Goal: Task Accomplishment & Management: Use online tool/utility

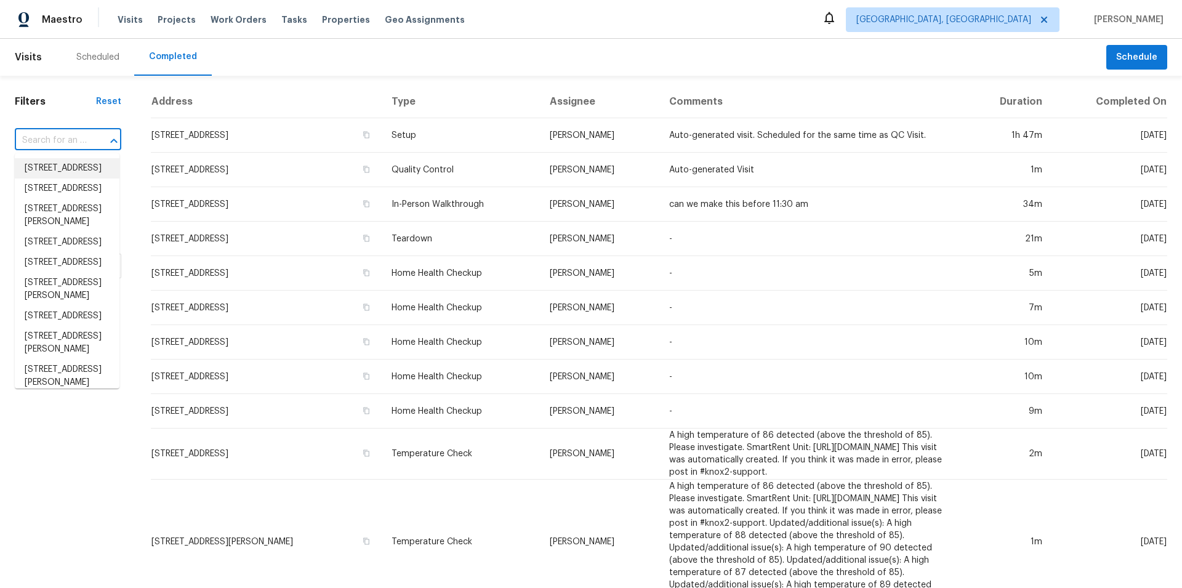
click at [49, 135] on input "text" at bounding box center [51, 140] width 72 height 19
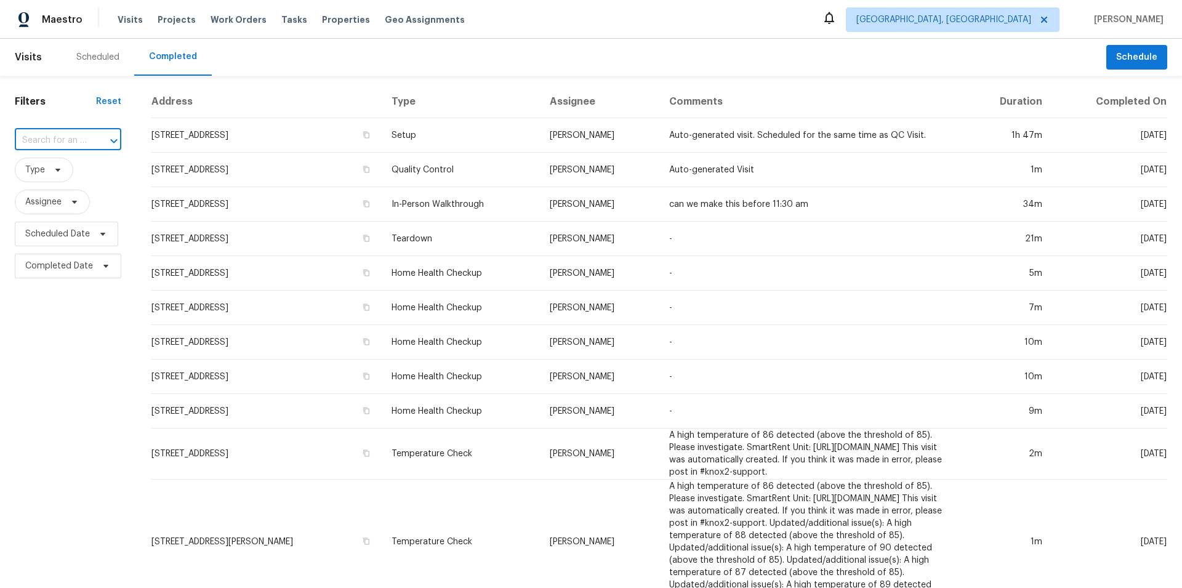
paste input "[STREET_ADDRESS]"
type input "[STREET_ADDRESS]"
click at [1019, 15] on span "[GEOGRAPHIC_DATA], [GEOGRAPHIC_DATA]" at bounding box center [943, 20] width 175 height 12
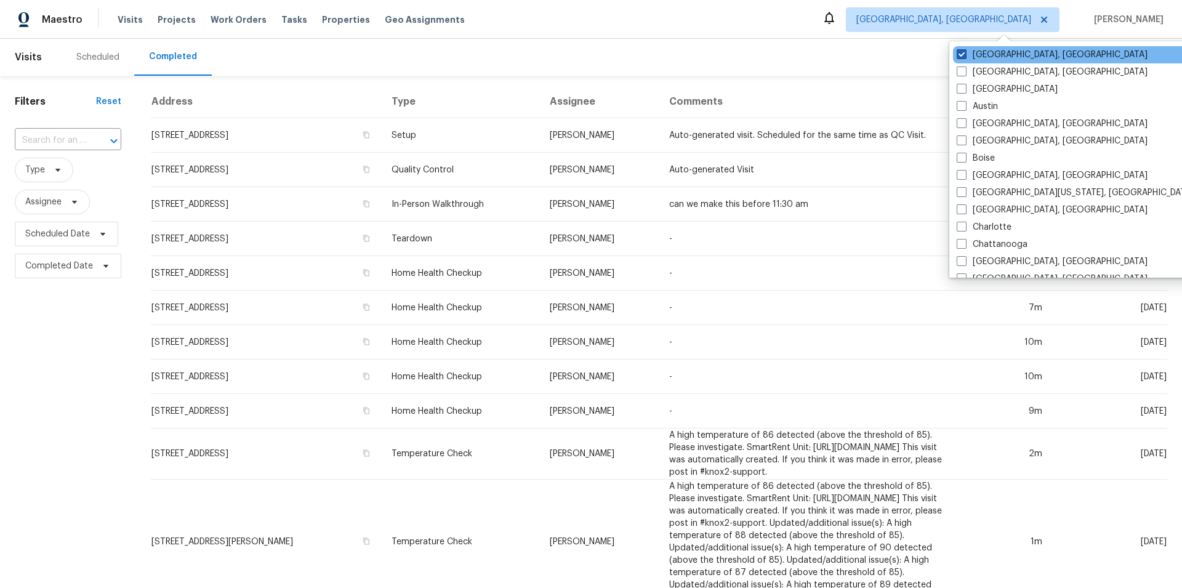
click at [1025, 60] on label "[GEOGRAPHIC_DATA], [GEOGRAPHIC_DATA]" at bounding box center [1052, 55] width 191 height 12
click at [965, 57] on input "[GEOGRAPHIC_DATA], [GEOGRAPHIC_DATA]" at bounding box center [961, 53] width 8 height 8
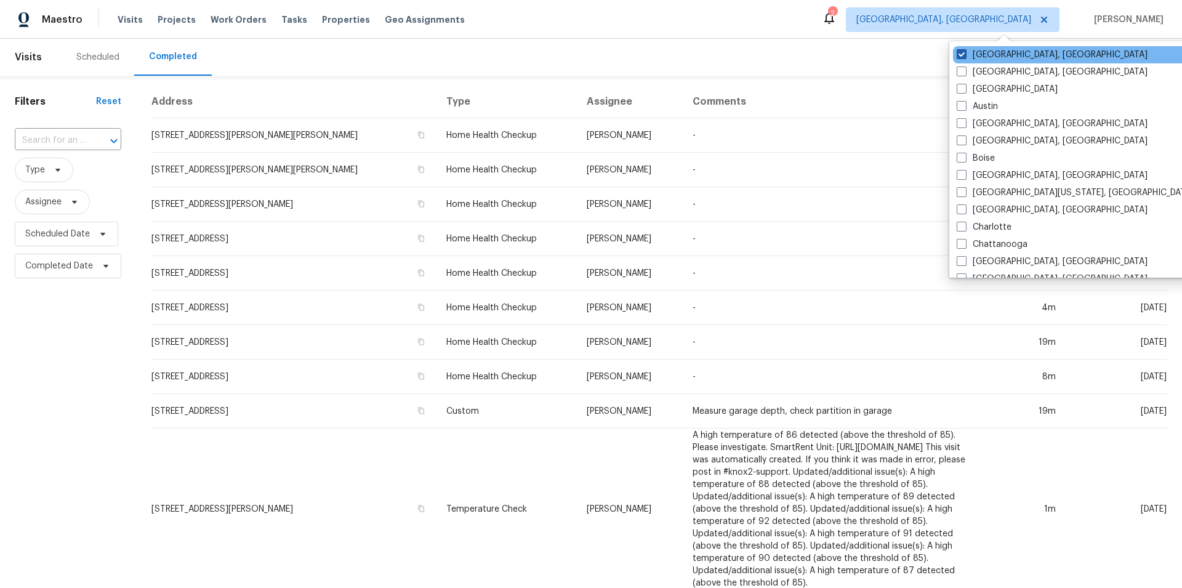
click at [970, 50] on label "[GEOGRAPHIC_DATA], [GEOGRAPHIC_DATA]" at bounding box center [1052, 55] width 191 height 12
click at [965, 50] on input "[GEOGRAPHIC_DATA], [GEOGRAPHIC_DATA]" at bounding box center [961, 53] width 8 height 8
checkbox input "true"
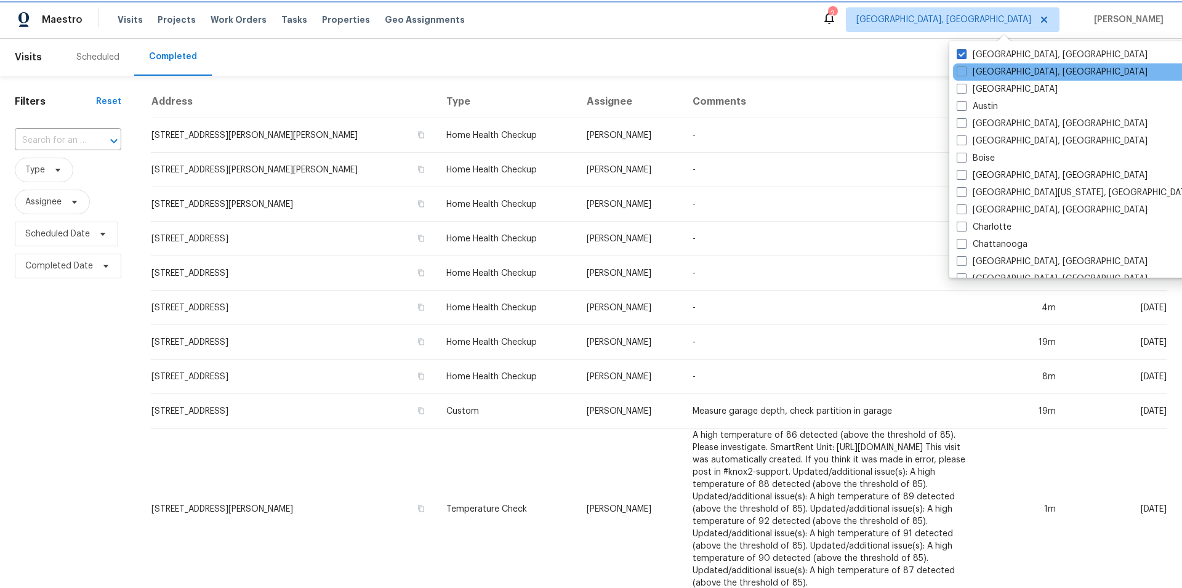
click at [1018, 79] on div "[GEOGRAPHIC_DATA], [GEOGRAPHIC_DATA]" at bounding box center [1077, 71] width 248 height 17
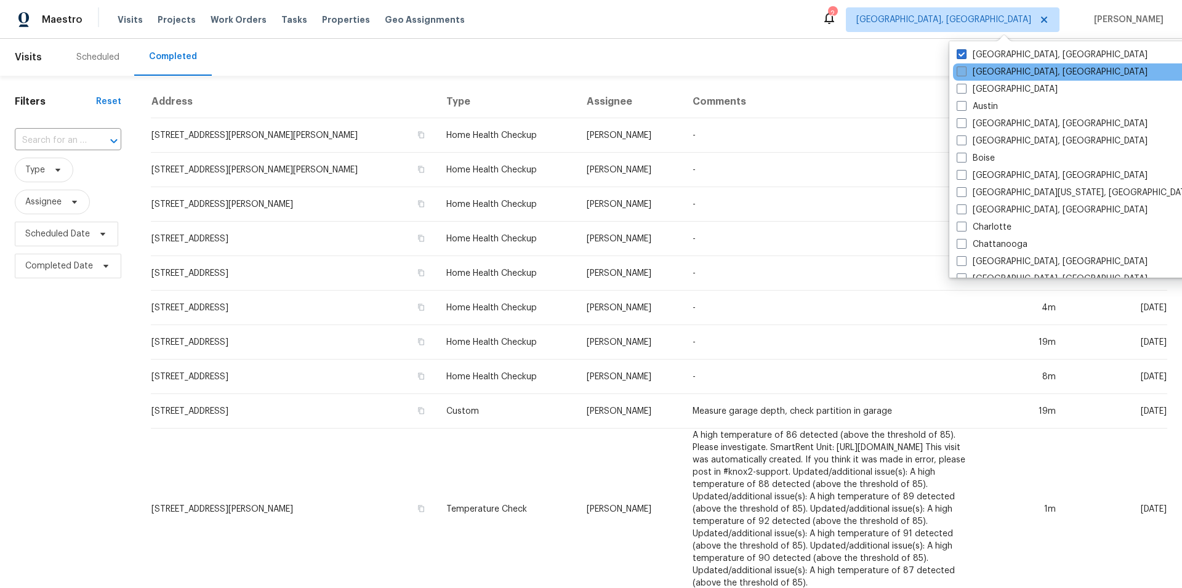
click at [966, 74] on label "[GEOGRAPHIC_DATA], [GEOGRAPHIC_DATA]" at bounding box center [1052, 72] width 191 height 12
click at [965, 74] on input "[GEOGRAPHIC_DATA], [GEOGRAPHIC_DATA]" at bounding box center [961, 70] width 8 height 8
checkbox input "true"
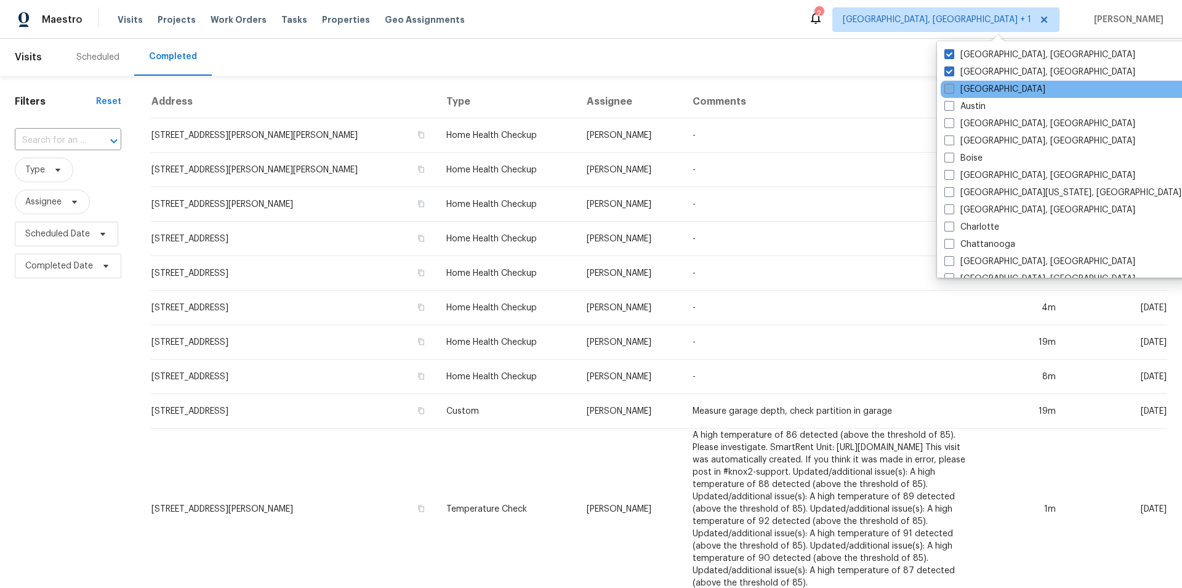
click at [948, 90] on span at bounding box center [949, 89] width 10 height 10
click at [948, 90] on input "[GEOGRAPHIC_DATA]" at bounding box center [948, 87] width 8 height 8
checkbox input "true"
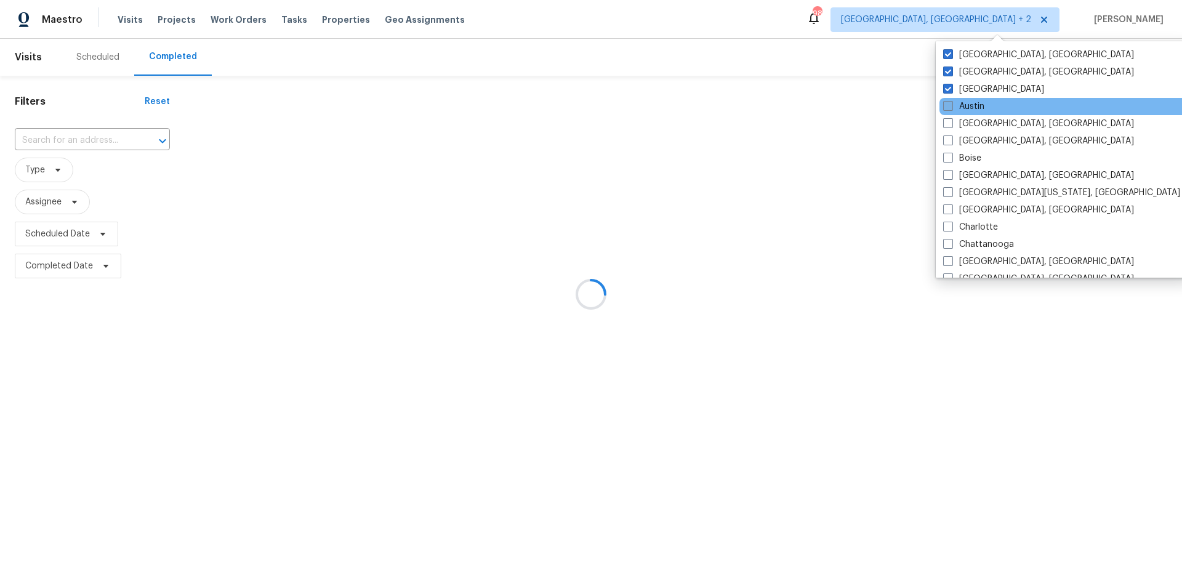
click at [946, 106] on span at bounding box center [948, 106] width 10 height 10
click at [946, 106] on input "Austin" at bounding box center [947, 104] width 8 height 8
checkbox input "true"
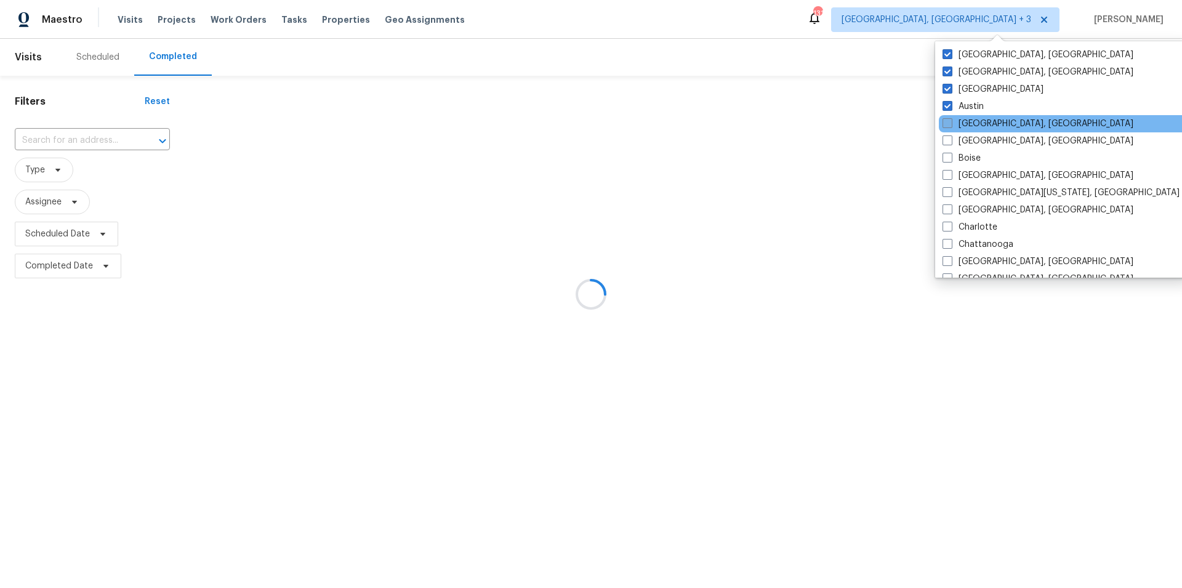
click at [946, 118] on label "[GEOGRAPHIC_DATA], [GEOGRAPHIC_DATA]" at bounding box center [1037, 124] width 191 height 12
click at [946, 118] on input "[GEOGRAPHIC_DATA], [GEOGRAPHIC_DATA]" at bounding box center [946, 122] width 8 height 8
checkbox input "true"
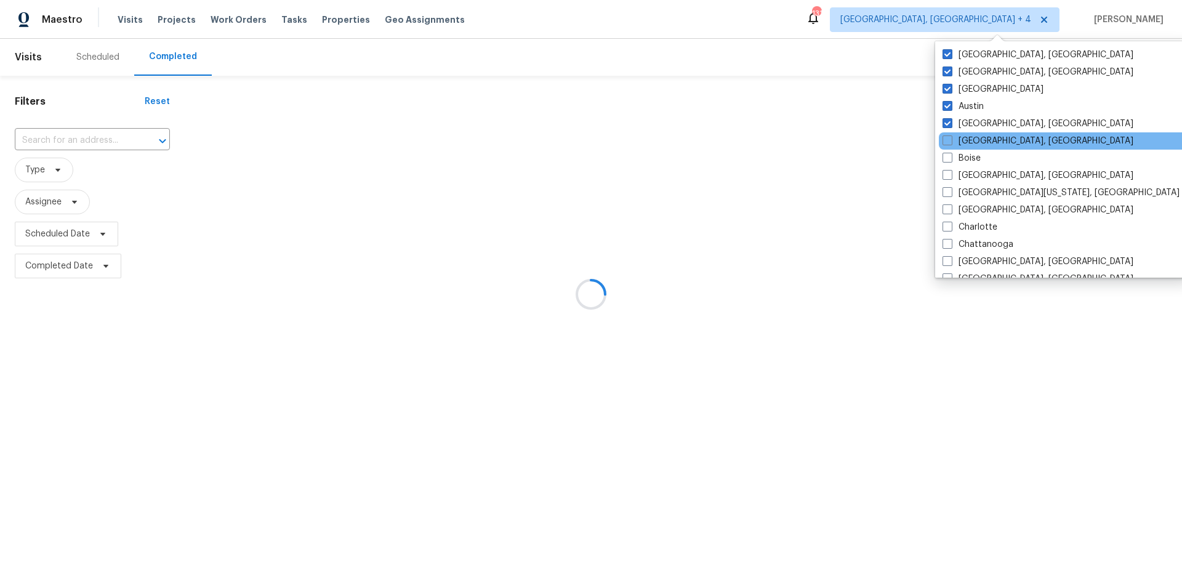
click at [948, 147] on div "[GEOGRAPHIC_DATA], [GEOGRAPHIC_DATA]" at bounding box center [1063, 140] width 248 height 17
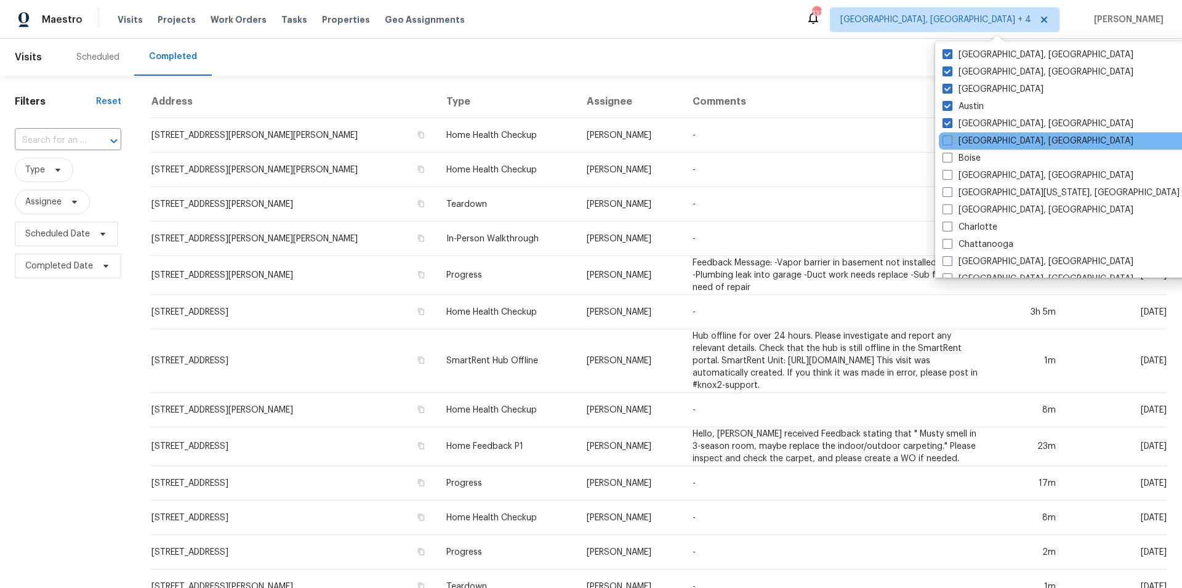
click at [947, 142] on span at bounding box center [947, 140] width 10 height 10
click at [947, 142] on input "[GEOGRAPHIC_DATA], [GEOGRAPHIC_DATA]" at bounding box center [946, 139] width 8 height 8
checkbox input "true"
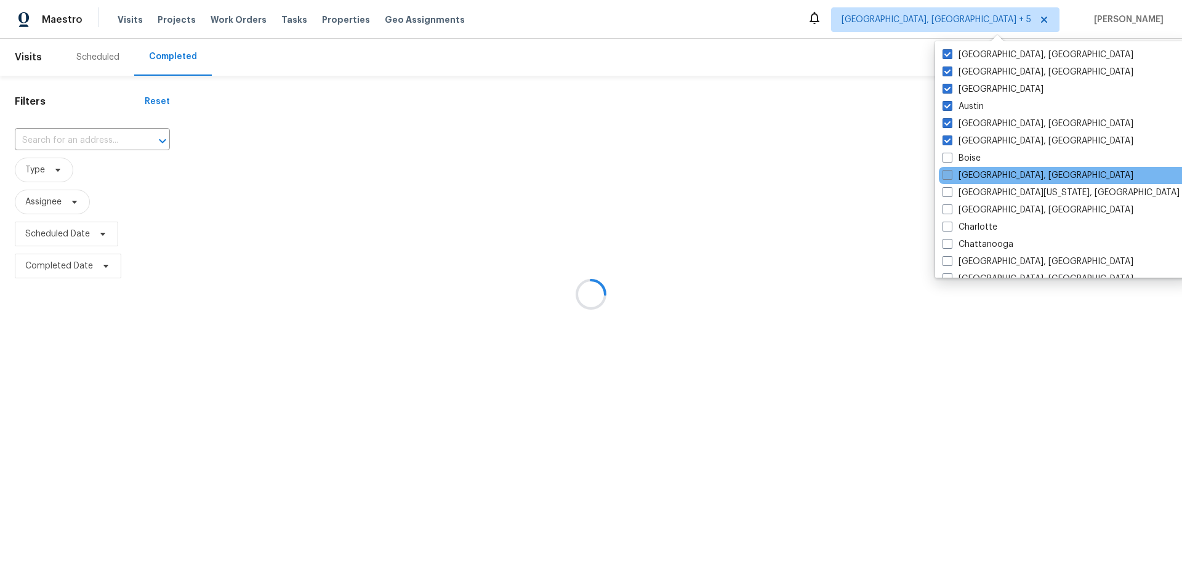
click at [946, 156] on span at bounding box center [947, 158] width 10 height 10
click at [946, 156] on input "Boise" at bounding box center [946, 156] width 8 height 8
checkbox input "true"
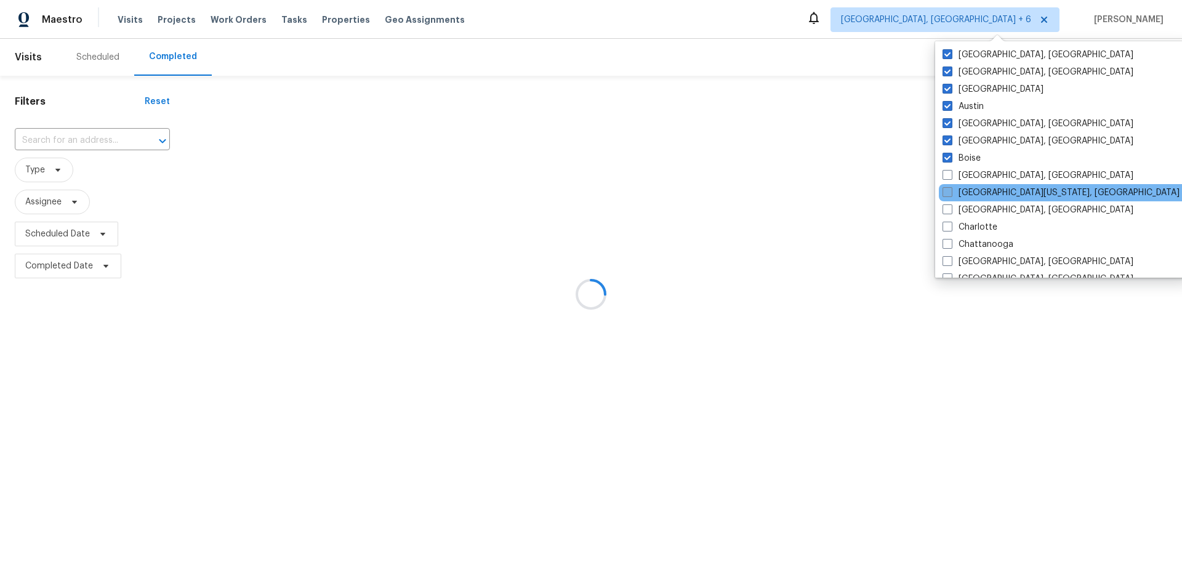
click at [947, 171] on span at bounding box center [947, 175] width 10 height 10
click at [947, 171] on input "[GEOGRAPHIC_DATA], [GEOGRAPHIC_DATA]" at bounding box center [946, 173] width 8 height 8
checkbox input "true"
click at [946, 191] on span at bounding box center [947, 192] width 10 height 10
click at [946, 191] on input "[GEOGRAPHIC_DATA][US_STATE], [GEOGRAPHIC_DATA]" at bounding box center [946, 191] width 8 height 8
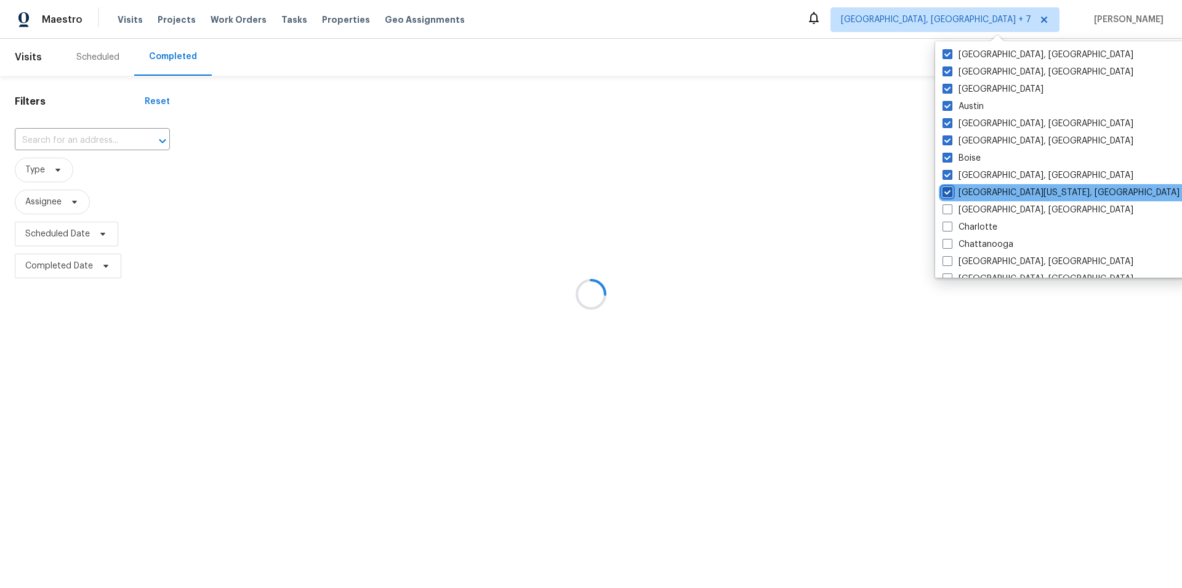
checkbox input "true"
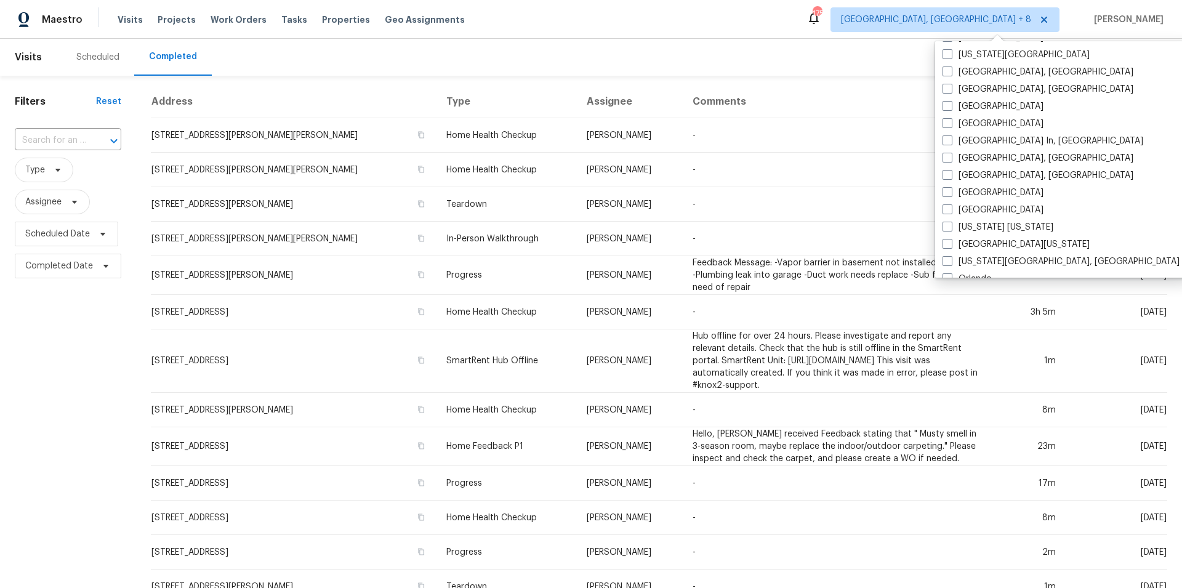
scroll to position [825, 0]
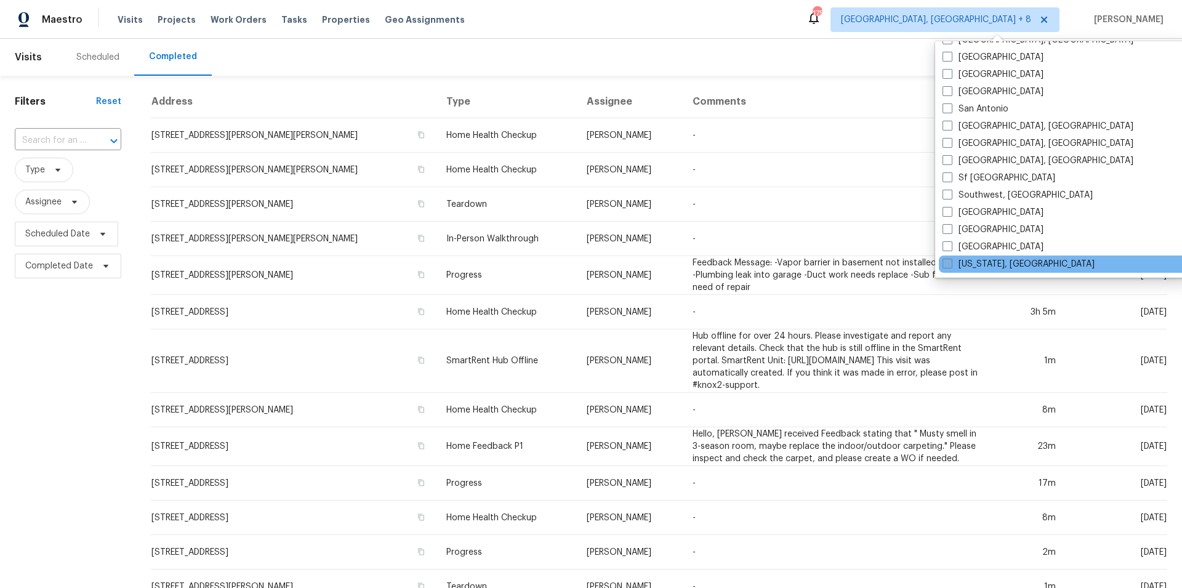
click at [950, 263] on span at bounding box center [947, 264] width 10 height 10
click at [950, 263] on input "[US_STATE], [GEOGRAPHIC_DATA]" at bounding box center [946, 262] width 8 height 8
checkbox input "true"
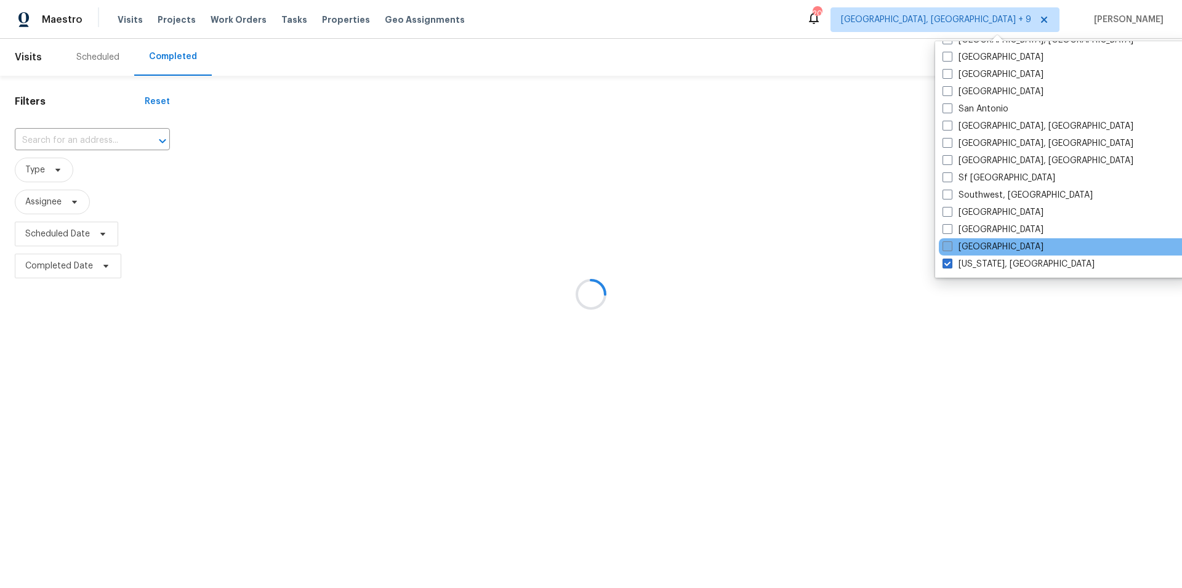
click at [949, 244] on span at bounding box center [947, 246] width 10 height 10
click at [949, 244] on input "[GEOGRAPHIC_DATA]" at bounding box center [946, 245] width 8 height 8
checkbox input "true"
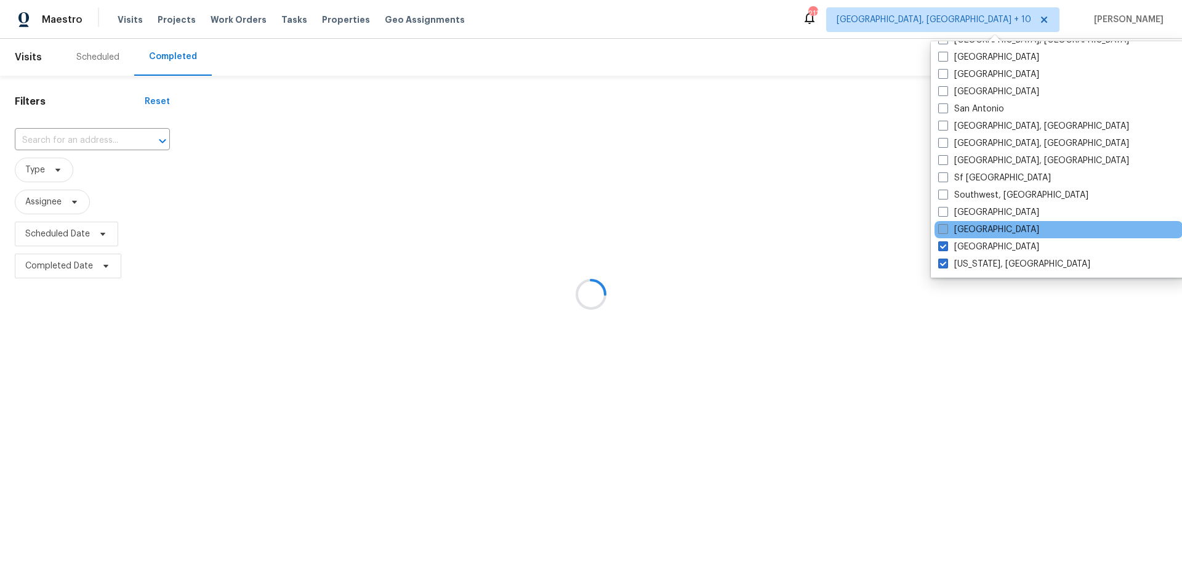
click at [945, 230] on span at bounding box center [943, 229] width 10 height 10
click at [945, 230] on input "[GEOGRAPHIC_DATA]" at bounding box center [942, 227] width 8 height 8
checkbox input "true"
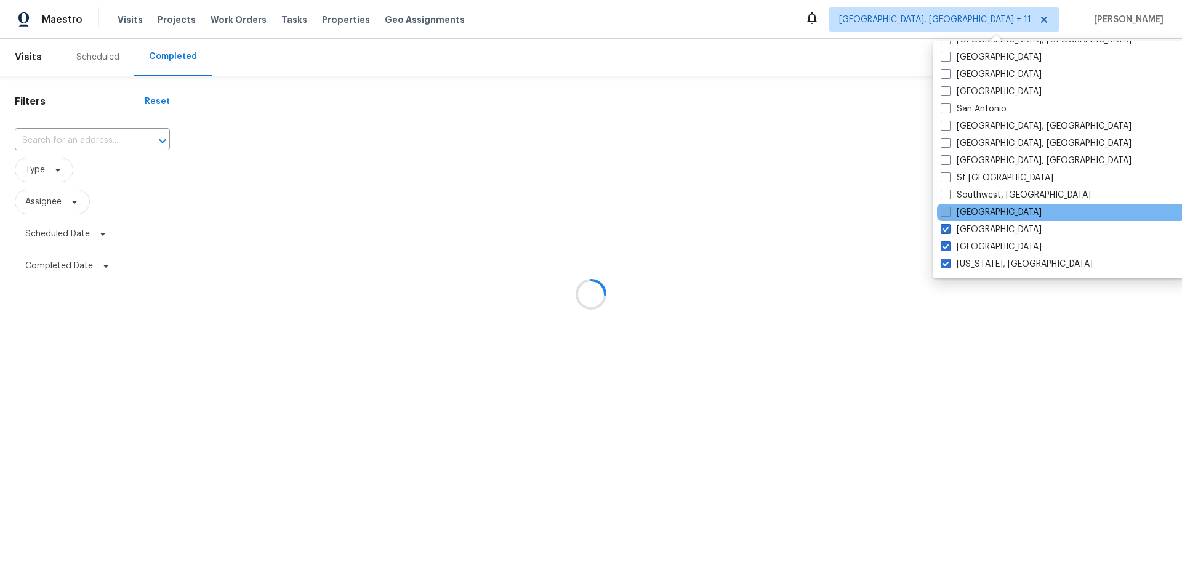
click at [946, 214] on span at bounding box center [946, 212] width 10 height 10
click at [946, 214] on input "[GEOGRAPHIC_DATA]" at bounding box center [945, 210] width 8 height 8
checkbox input "true"
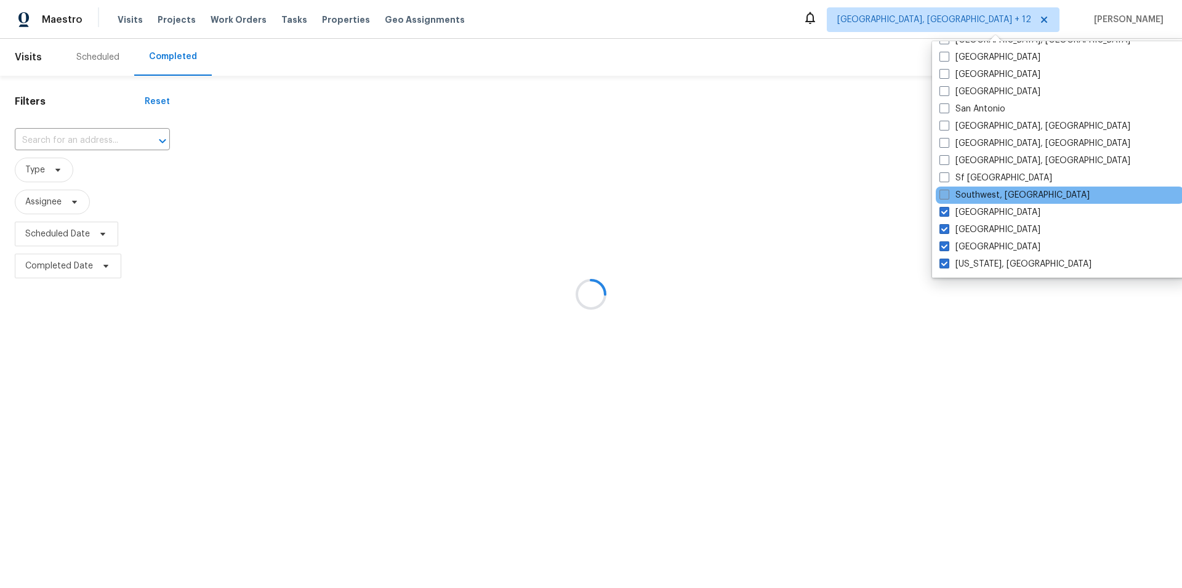
click at [944, 194] on span at bounding box center [944, 195] width 10 height 10
click at [944, 194] on input "Southwest, [GEOGRAPHIC_DATA]" at bounding box center [943, 193] width 8 height 8
checkbox input "true"
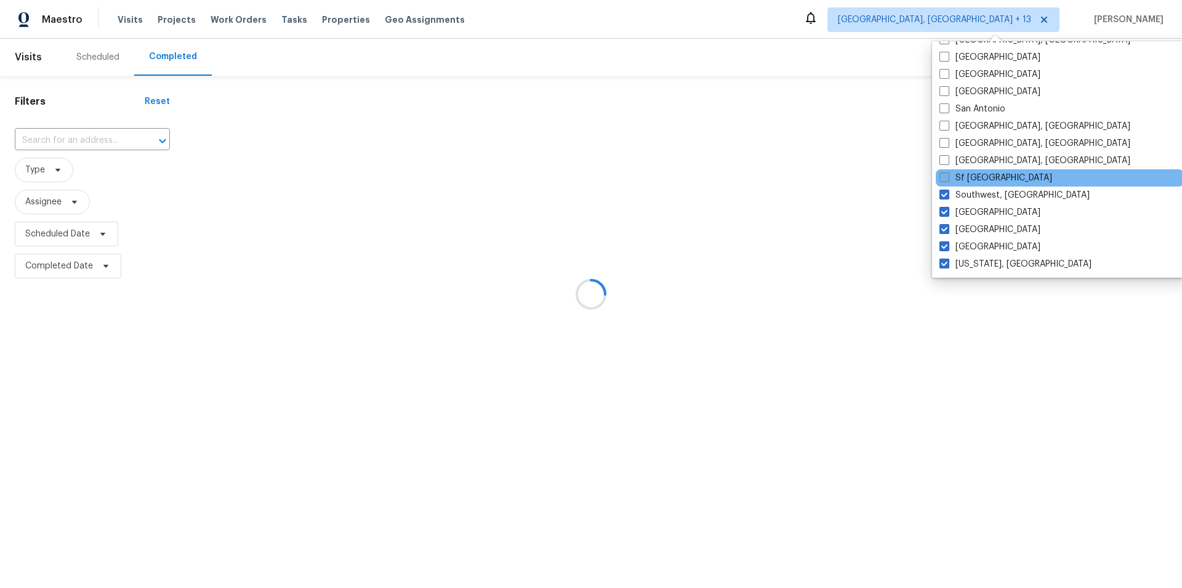
click at [944, 179] on span at bounding box center [944, 177] width 10 height 10
click at [944, 179] on input "Sf [GEOGRAPHIC_DATA]" at bounding box center [943, 176] width 8 height 8
checkbox input "true"
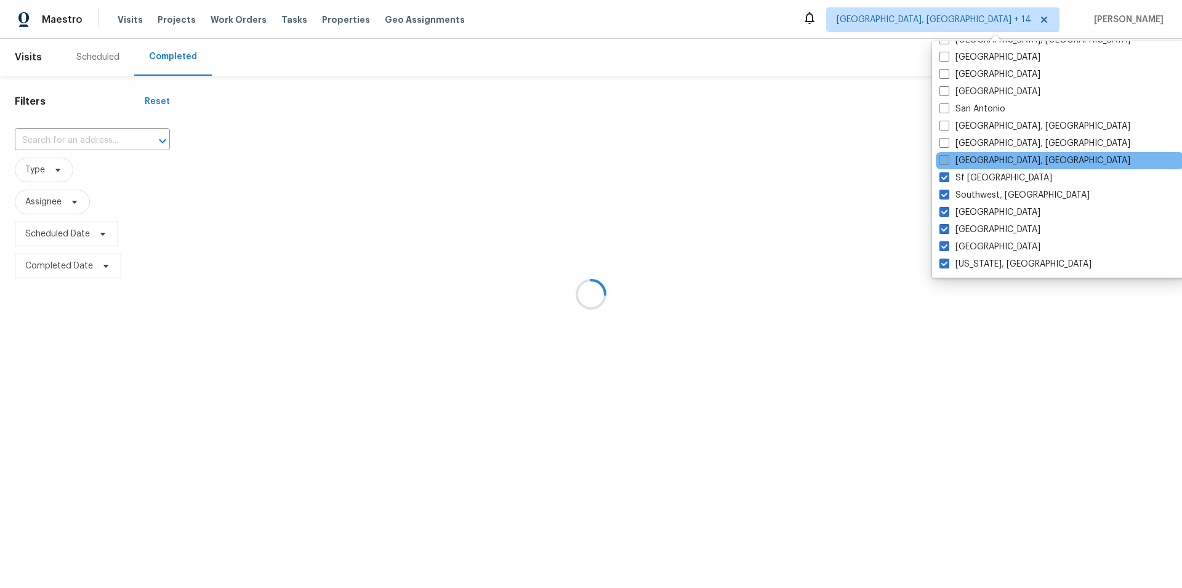
click at [942, 162] on span at bounding box center [944, 160] width 10 height 10
click at [942, 162] on input "[GEOGRAPHIC_DATA], [GEOGRAPHIC_DATA]" at bounding box center [943, 159] width 8 height 8
checkbox input "true"
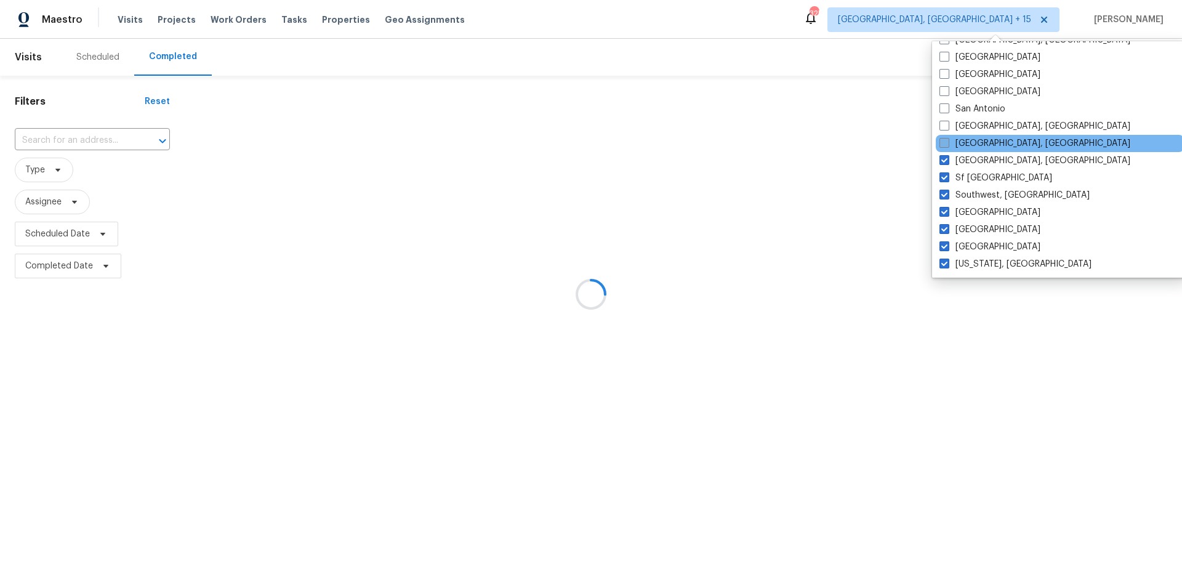
click at [942, 142] on span at bounding box center [944, 143] width 10 height 10
click at [942, 142] on input "[GEOGRAPHIC_DATA], [GEOGRAPHIC_DATA]" at bounding box center [943, 141] width 8 height 8
checkbox input "true"
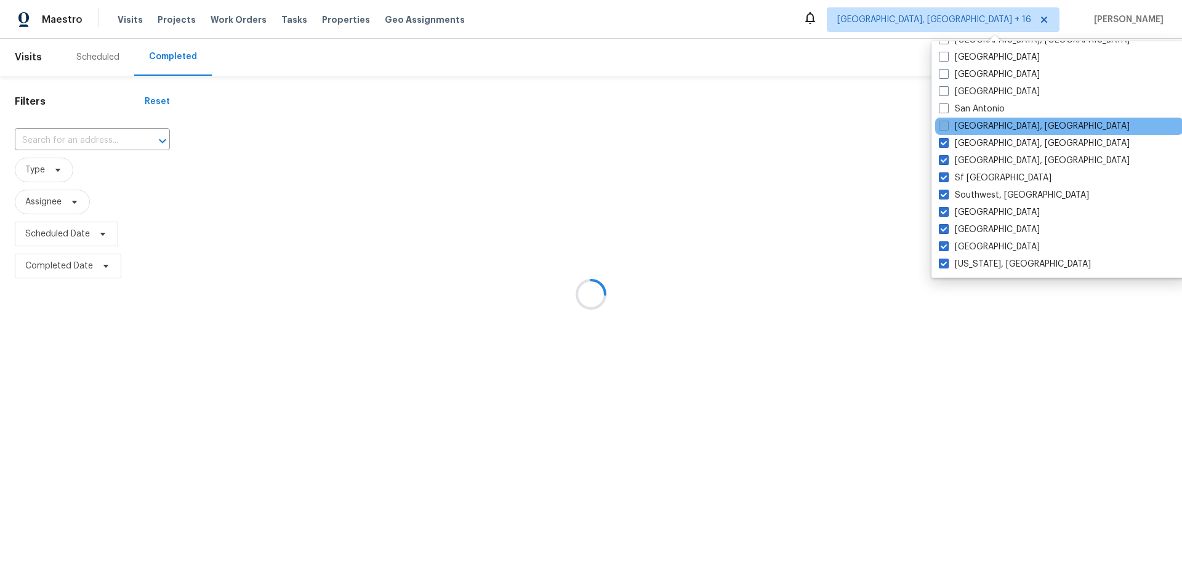
click at [947, 122] on span at bounding box center [944, 126] width 10 height 10
click at [947, 122] on input "[GEOGRAPHIC_DATA], [GEOGRAPHIC_DATA]" at bounding box center [943, 124] width 8 height 8
checkbox input "true"
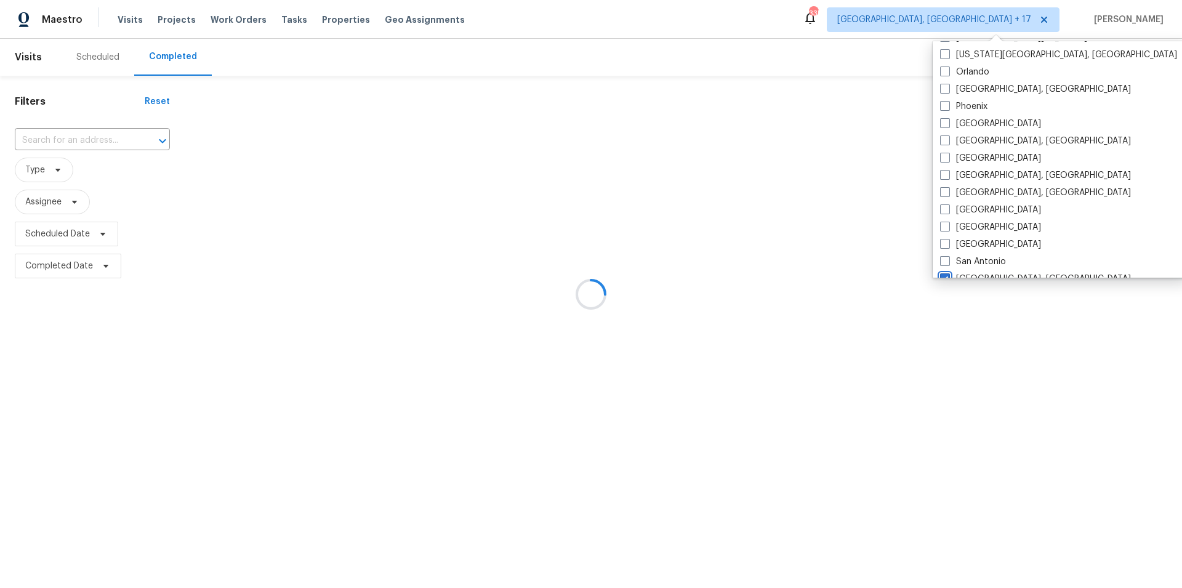
scroll to position [670, 0]
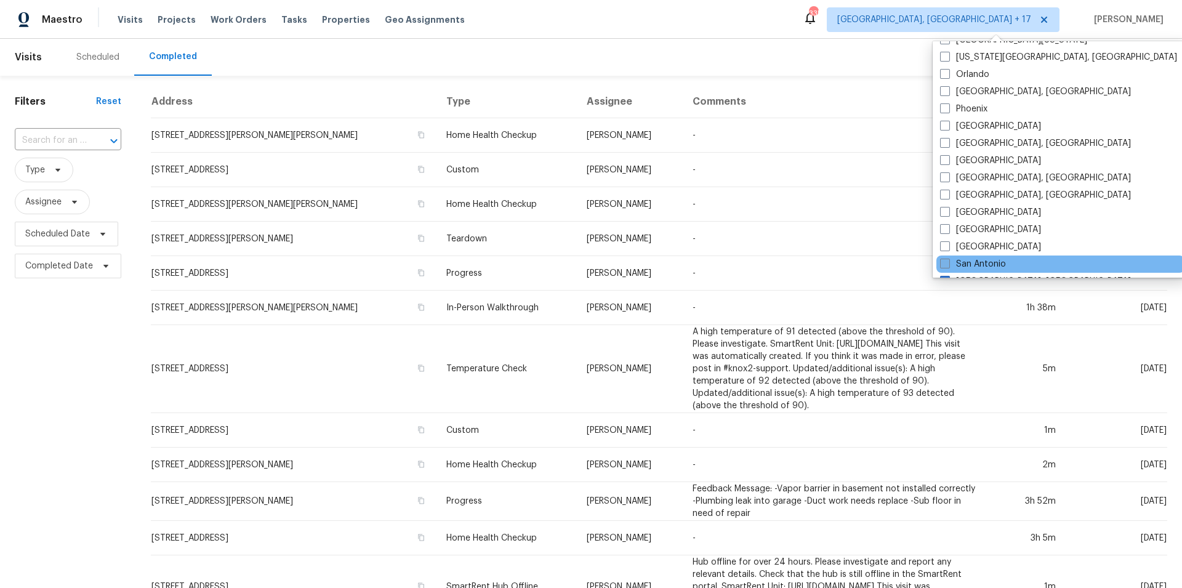
click at [943, 259] on span at bounding box center [945, 264] width 10 height 10
click at [943, 259] on input "San Antonio" at bounding box center [944, 262] width 8 height 8
checkbox input "true"
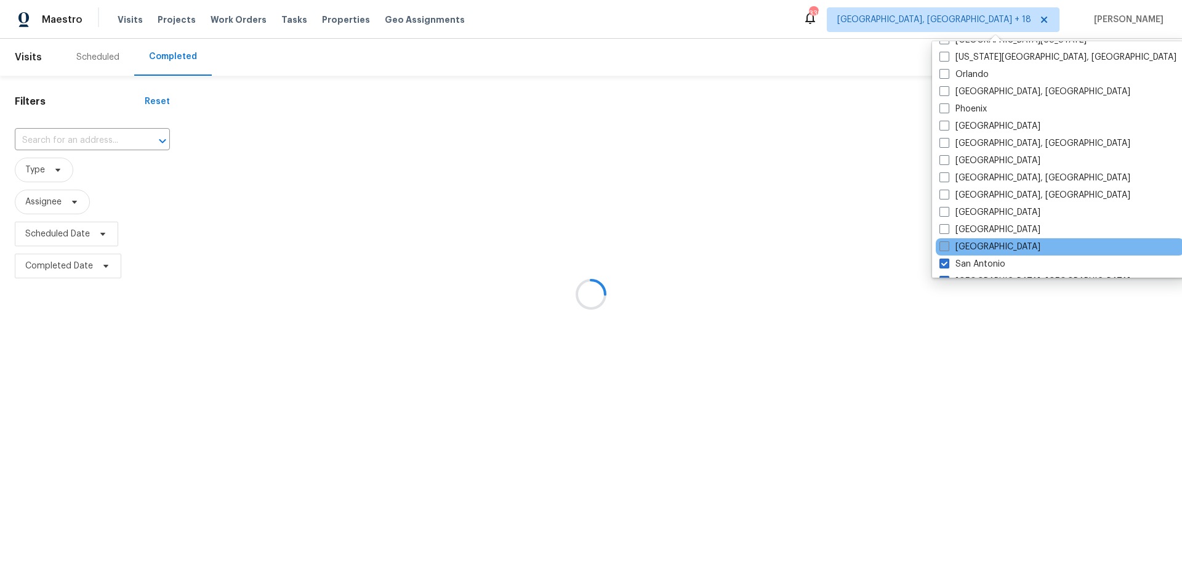
click at [942, 244] on span at bounding box center [944, 246] width 10 height 10
click at [942, 244] on input "[GEOGRAPHIC_DATA]" at bounding box center [943, 245] width 8 height 8
checkbox input "true"
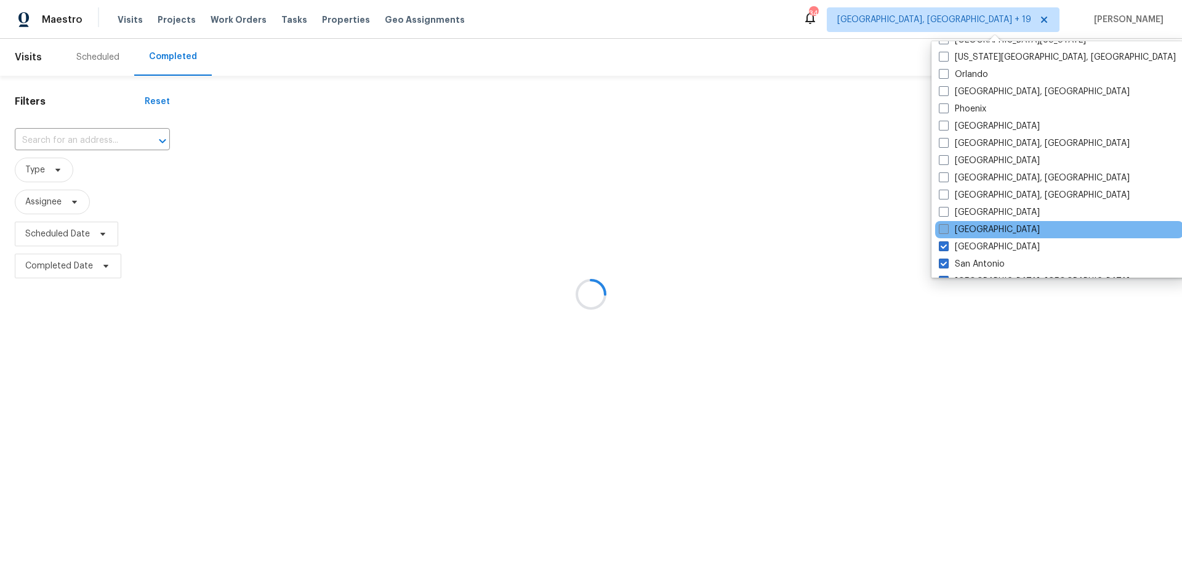
click at [941, 231] on span at bounding box center [944, 229] width 10 height 10
click at [941, 231] on input "[GEOGRAPHIC_DATA]" at bounding box center [943, 227] width 8 height 8
checkbox input "true"
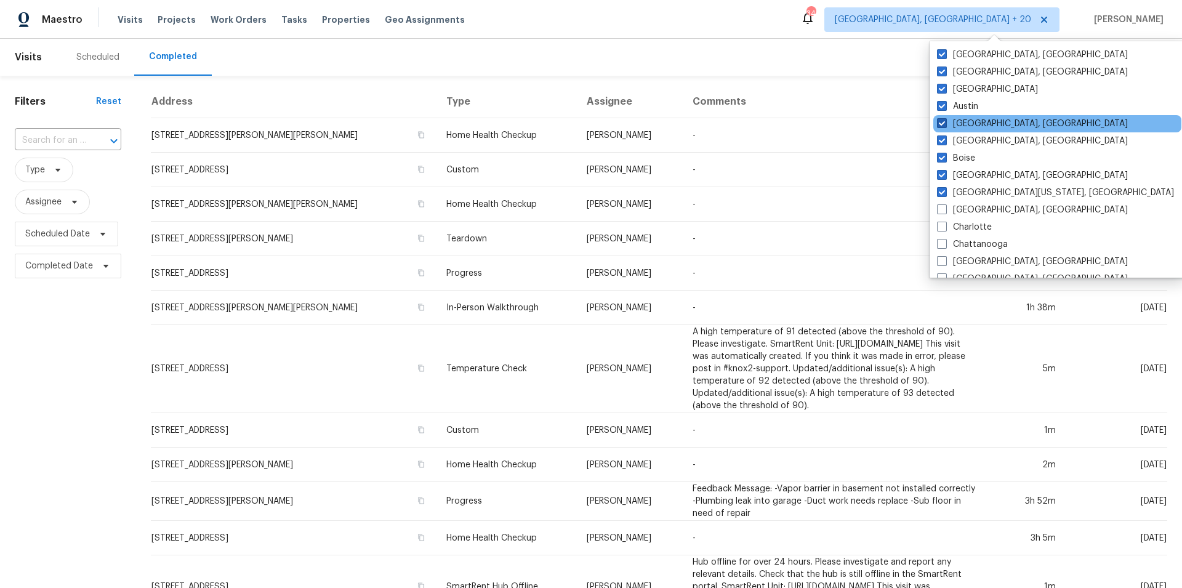
scroll to position [103, 0]
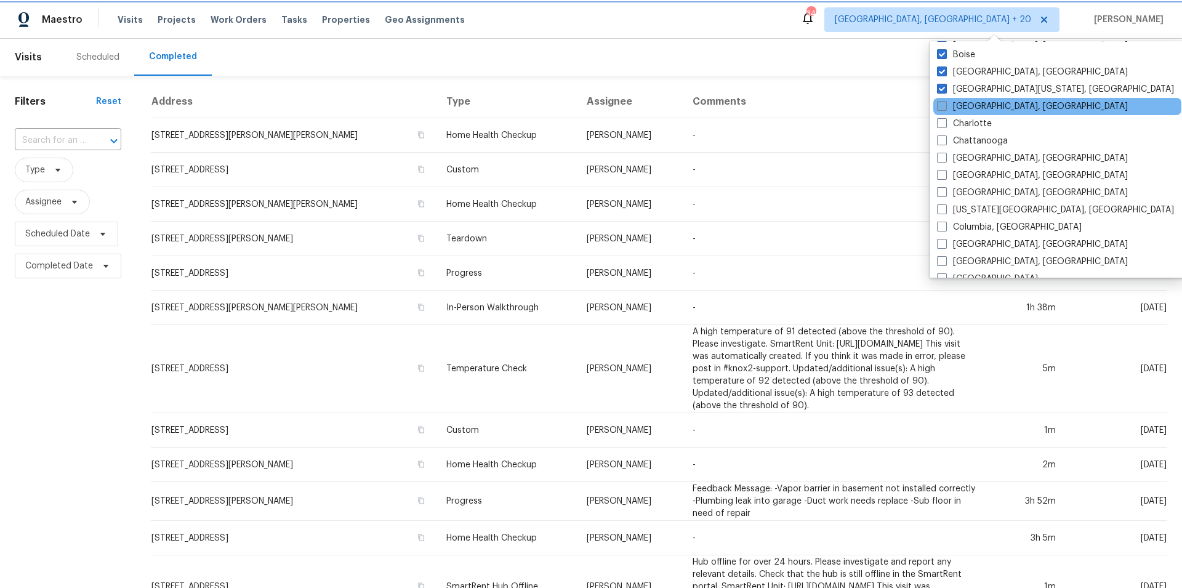
click at [998, 108] on label "[GEOGRAPHIC_DATA], [GEOGRAPHIC_DATA]" at bounding box center [1032, 106] width 191 height 12
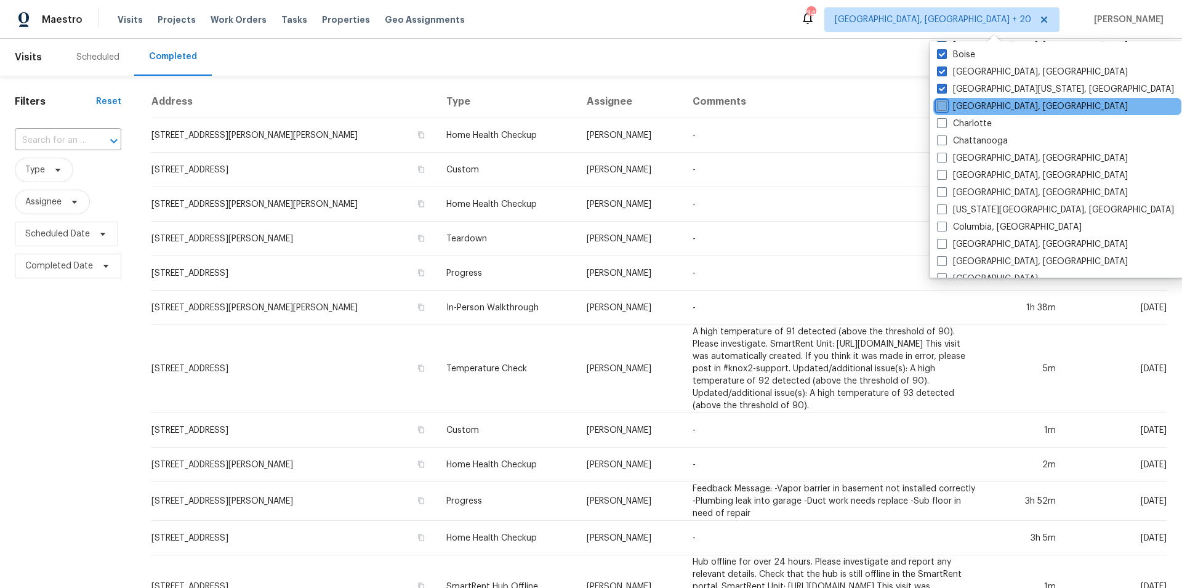
click at [945, 108] on input "[GEOGRAPHIC_DATA], [GEOGRAPHIC_DATA]" at bounding box center [941, 104] width 8 height 8
checkbox input "true"
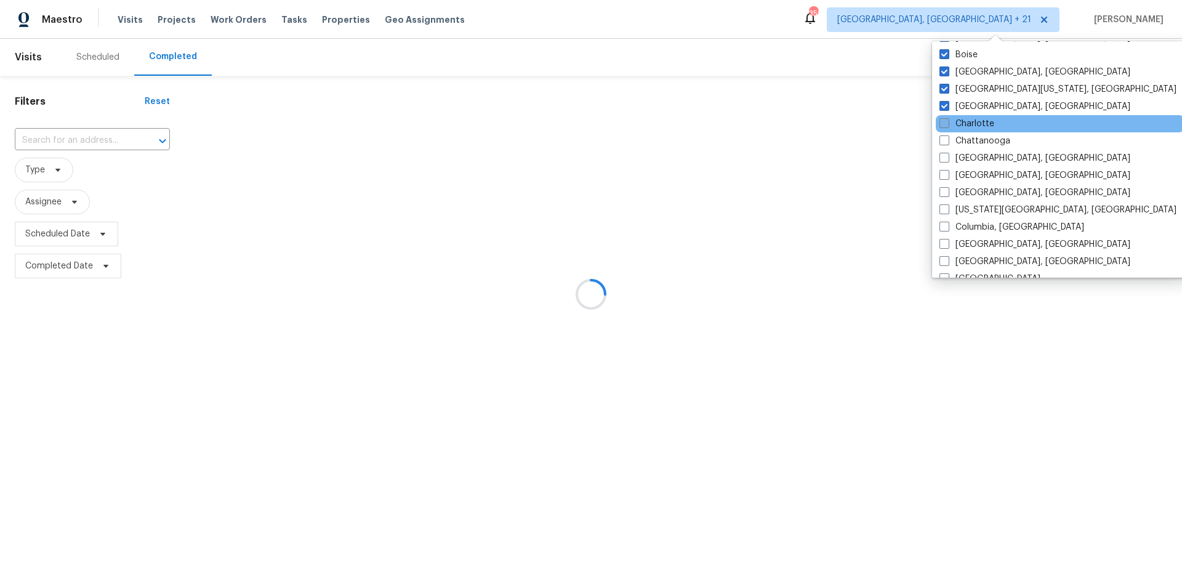
click at [975, 124] on label "Charlotte" at bounding box center [966, 124] width 55 height 12
click at [947, 124] on input "Charlotte" at bounding box center [943, 122] width 8 height 8
checkbox input "true"
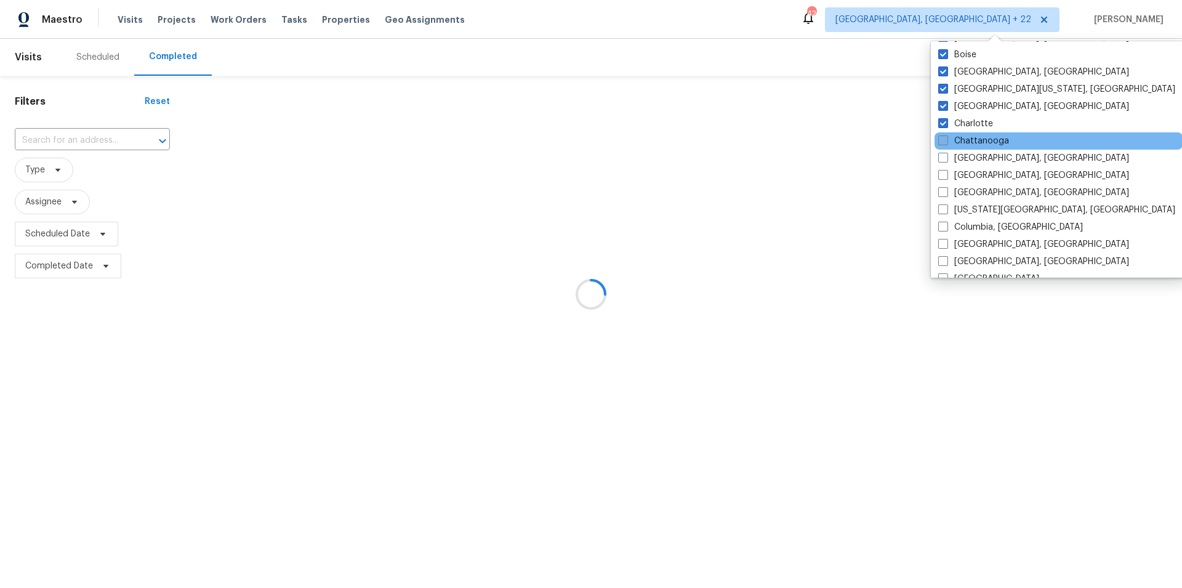
click at [962, 145] on label "Chattanooga" at bounding box center [973, 141] width 71 height 12
click at [946, 143] on input "Chattanooga" at bounding box center [942, 139] width 8 height 8
checkbox input "true"
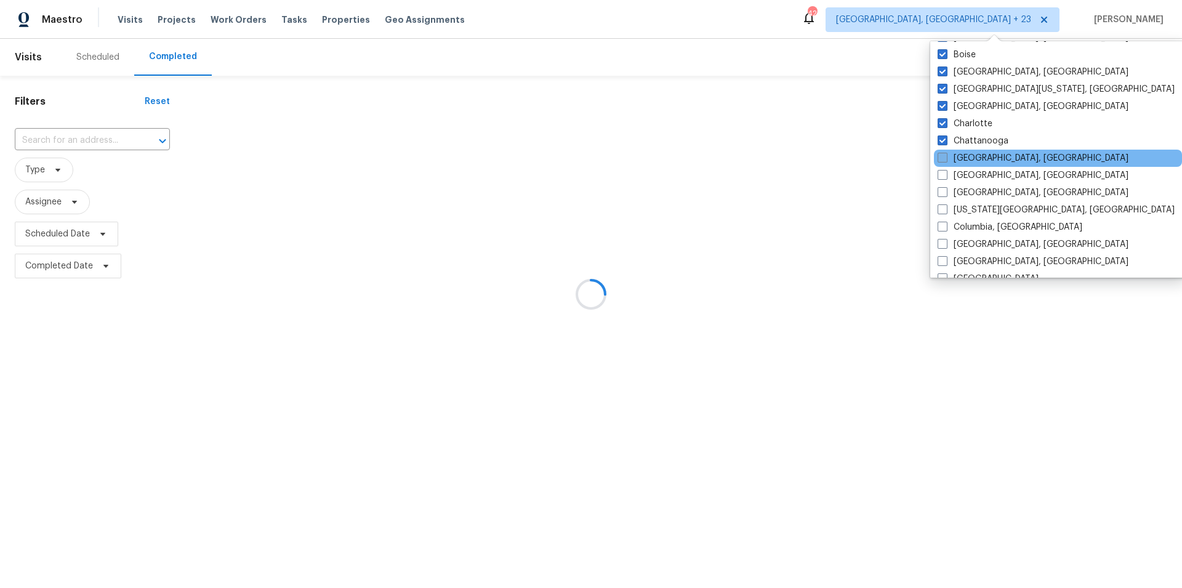
click at [960, 158] on label "[GEOGRAPHIC_DATA], [GEOGRAPHIC_DATA]" at bounding box center [1033, 158] width 191 height 12
click at [946, 158] on input "[GEOGRAPHIC_DATA], [GEOGRAPHIC_DATA]" at bounding box center [942, 156] width 8 height 8
checkbox input "true"
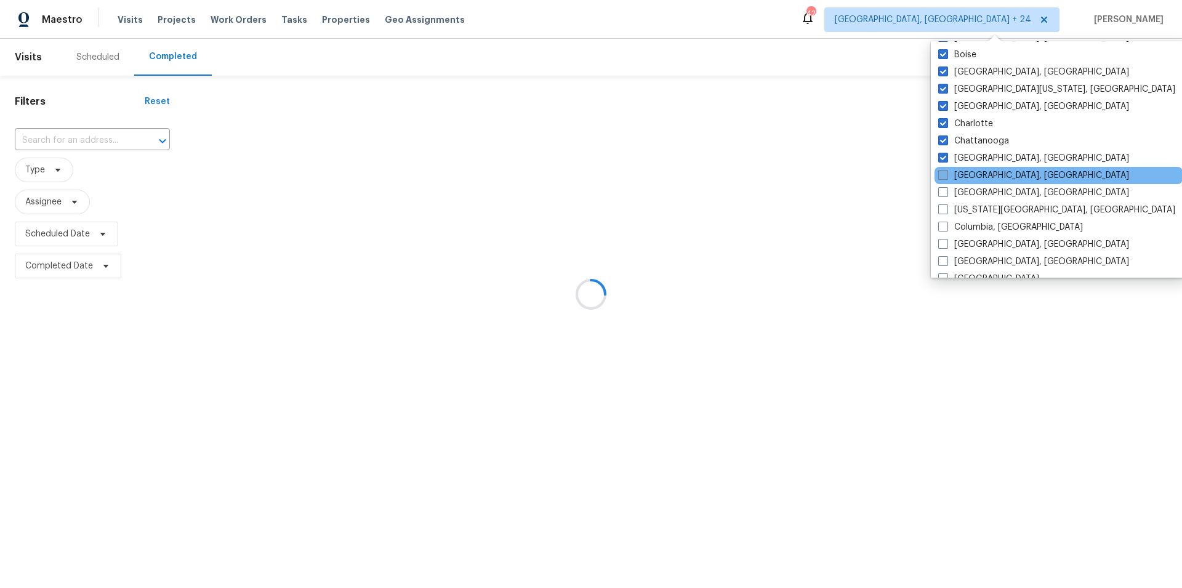
click at [962, 171] on label "[GEOGRAPHIC_DATA], [GEOGRAPHIC_DATA]" at bounding box center [1033, 175] width 191 height 12
click at [946, 171] on input "[GEOGRAPHIC_DATA], [GEOGRAPHIC_DATA]" at bounding box center [942, 173] width 8 height 8
checkbox input "true"
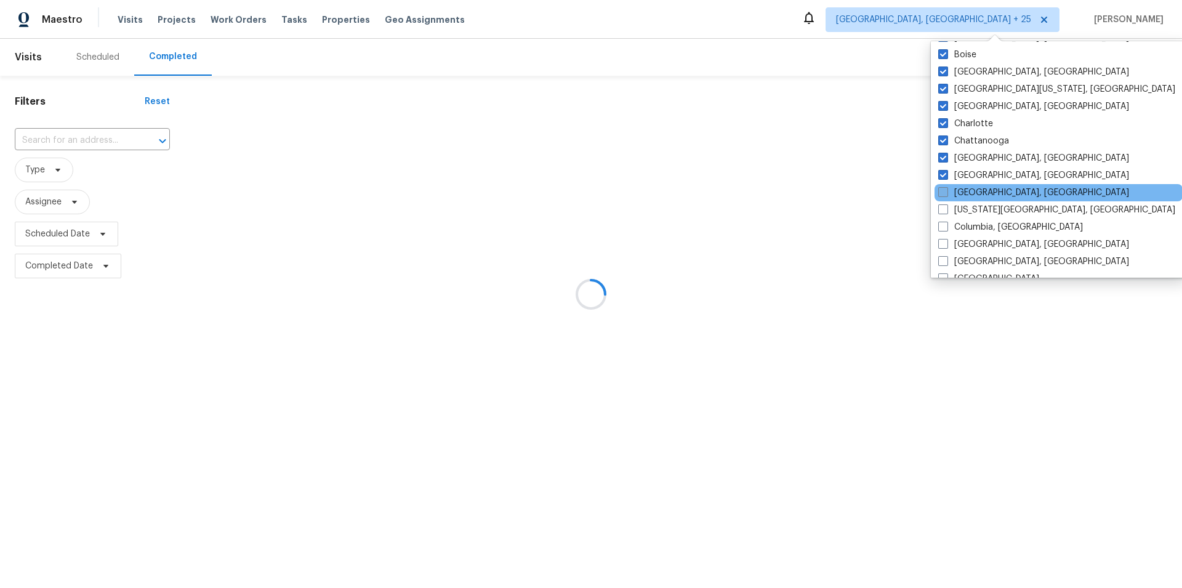
click at [962, 191] on label "[GEOGRAPHIC_DATA], [GEOGRAPHIC_DATA]" at bounding box center [1033, 193] width 191 height 12
click at [946, 191] on input "[GEOGRAPHIC_DATA], [GEOGRAPHIC_DATA]" at bounding box center [942, 191] width 8 height 8
checkbox input "true"
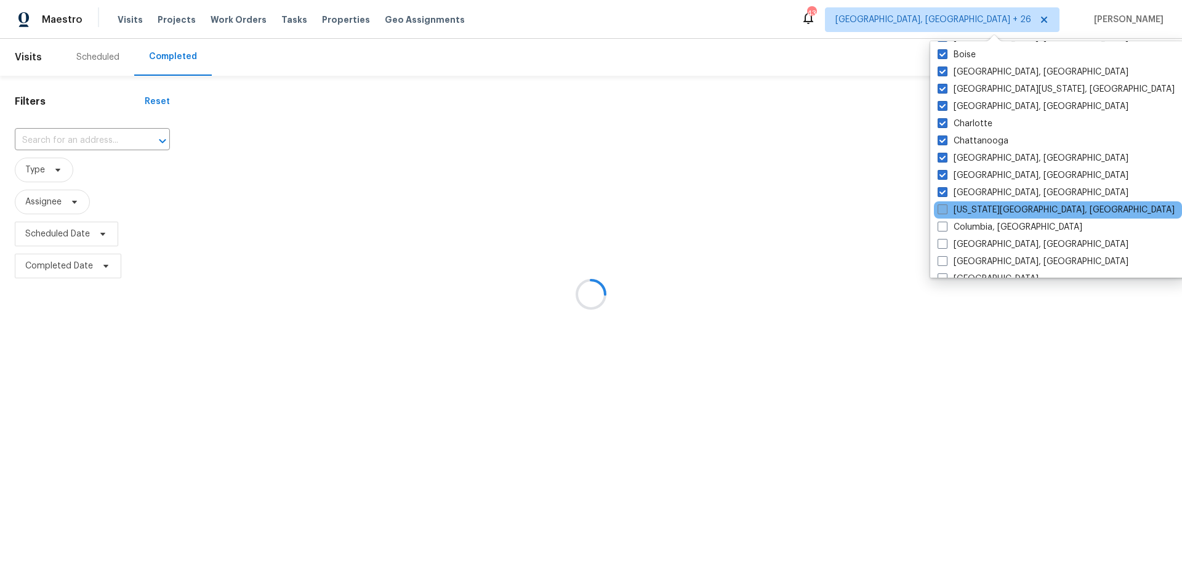
click at [954, 208] on label "[US_STATE][GEOGRAPHIC_DATA], [GEOGRAPHIC_DATA]" at bounding box center [1056, 210] width 237 height 12
click at [946, 208] on input "[US_STATE][GEOGRAPHIC_DATA], [GEOGRAPHIC_DATA]" at bounding box center [942, 208] width 8 height 8
checkbox input "true"
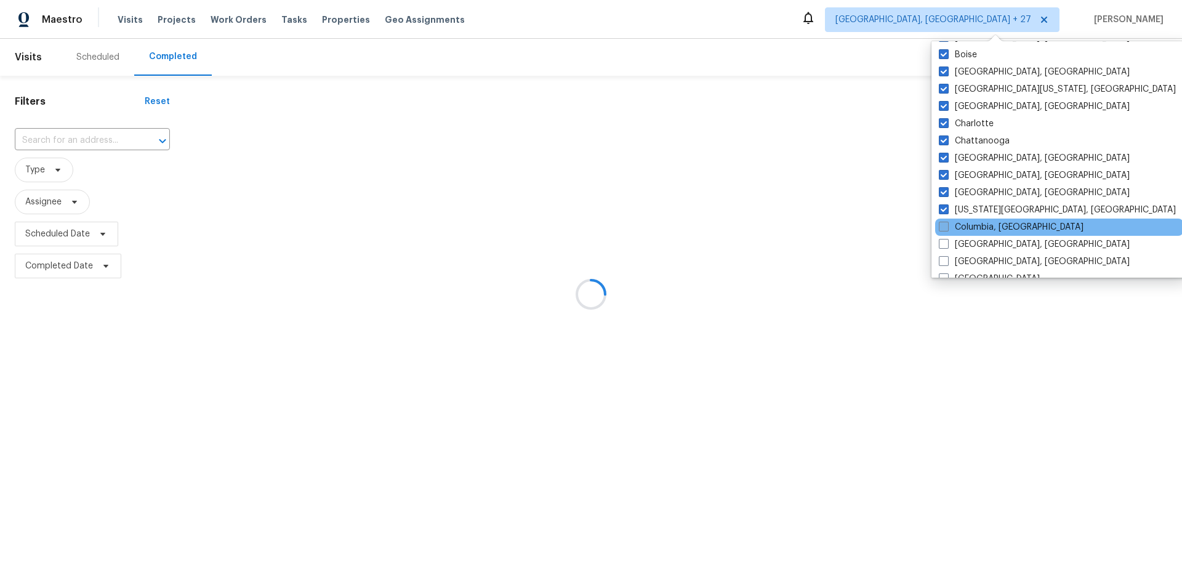
click at [955, 222] on label "Columbia, [GEOGRAPHIC_DATA]" at bounding box center [1011, 227] width 145 height 12
click at [947, 222] on input "Columbia, [GEOGRAPHIC_DATA]" at bounding box center [943, 225] width 8 height 8
checkbox input "true"
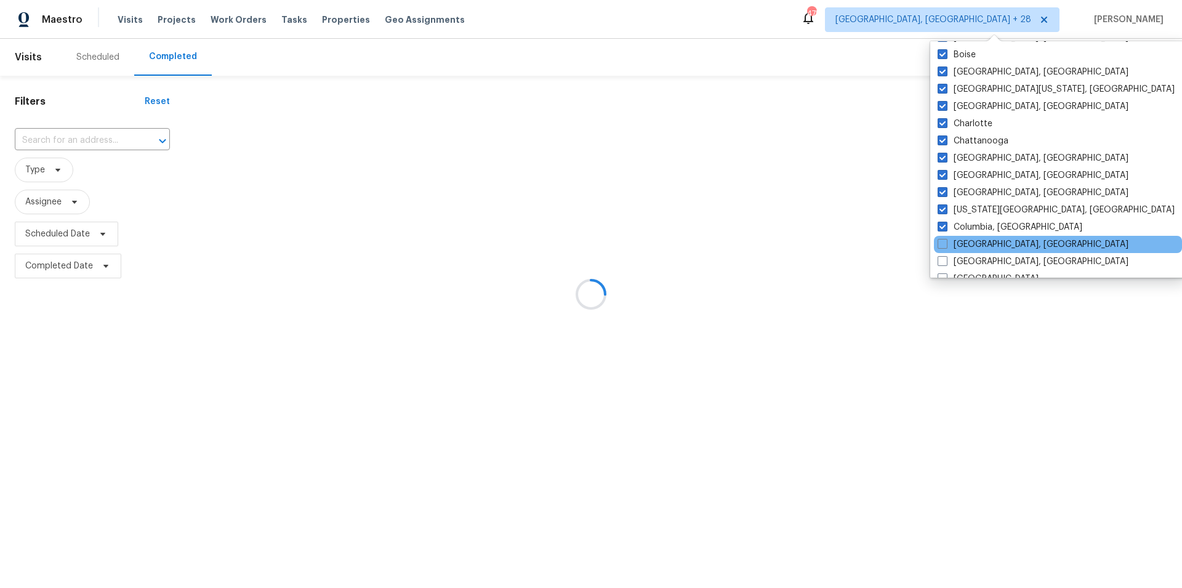
click at [954, 238] on div "[GEOGRAPHIC_DATA], [GEOGRAPHIC_DATA]" at bounding box center [1058, 244] width 248 height 17
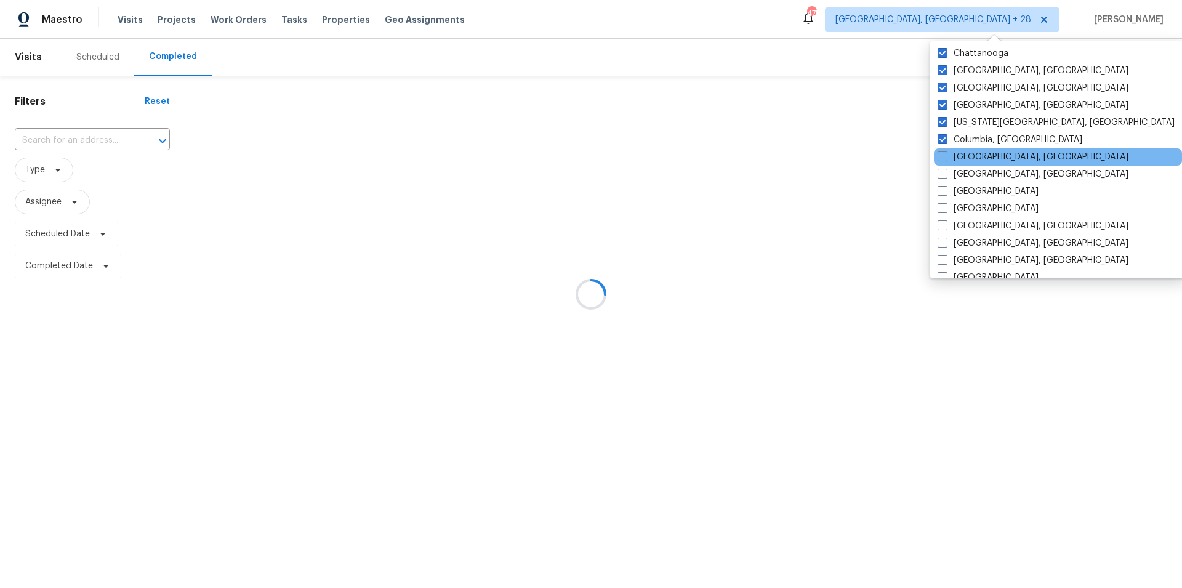
scroll to position [207, 0]
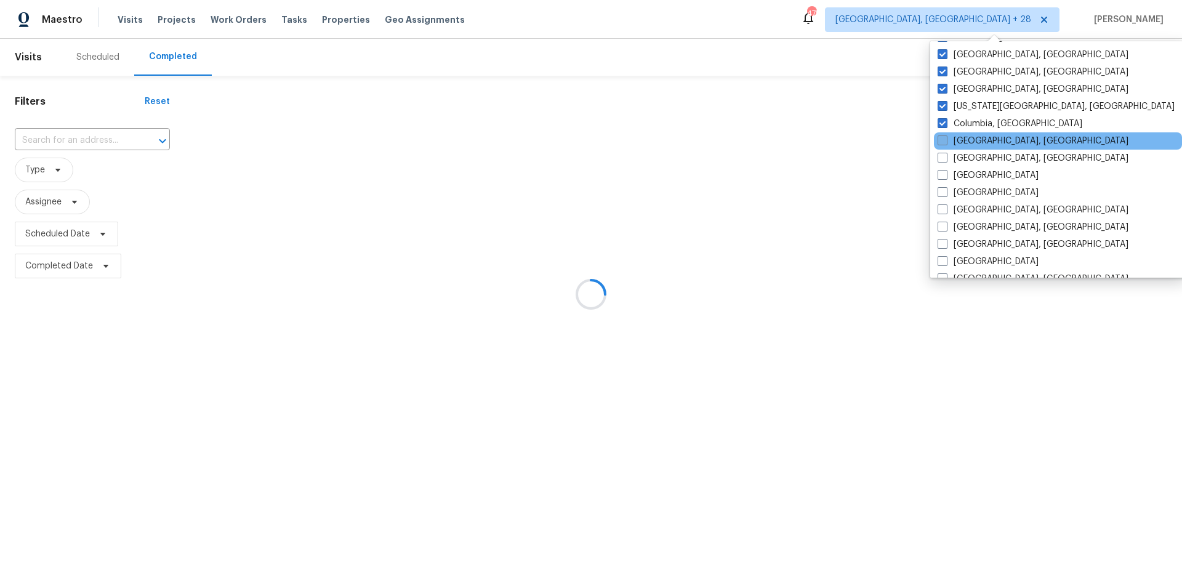
click at [956, 142] on label "[GEOGRAPHIC_DATA], [GEOGRAPHIC_DATA]" at bounding box center [1033, 141] width 191 height 12
click at [946, 142] on input "[GEOGRAPHIC_DATA], [GEOGRAPHIC_DATA]" at bounding box center [942, 139] width 8 height 8
checkbox input "true"
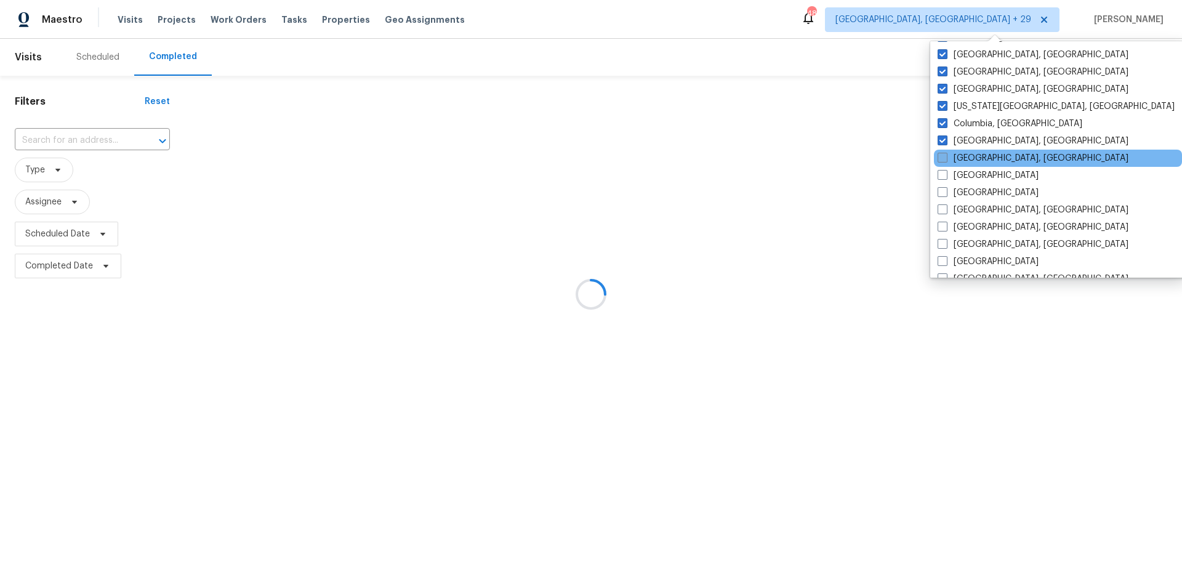
click at [952, 156] on label "[GEOGRAPHIC_DATA], [GEOGRAPHIC_DATA]" at bounding box center [1033, 158] width 191 height 12
click at [946, 156] on input "[GEOGRAPHIC_DATA], [GEOGRAPHIC_DATA]" at bounding box center [942, 156] width 8 height 8
checkbox input "true"
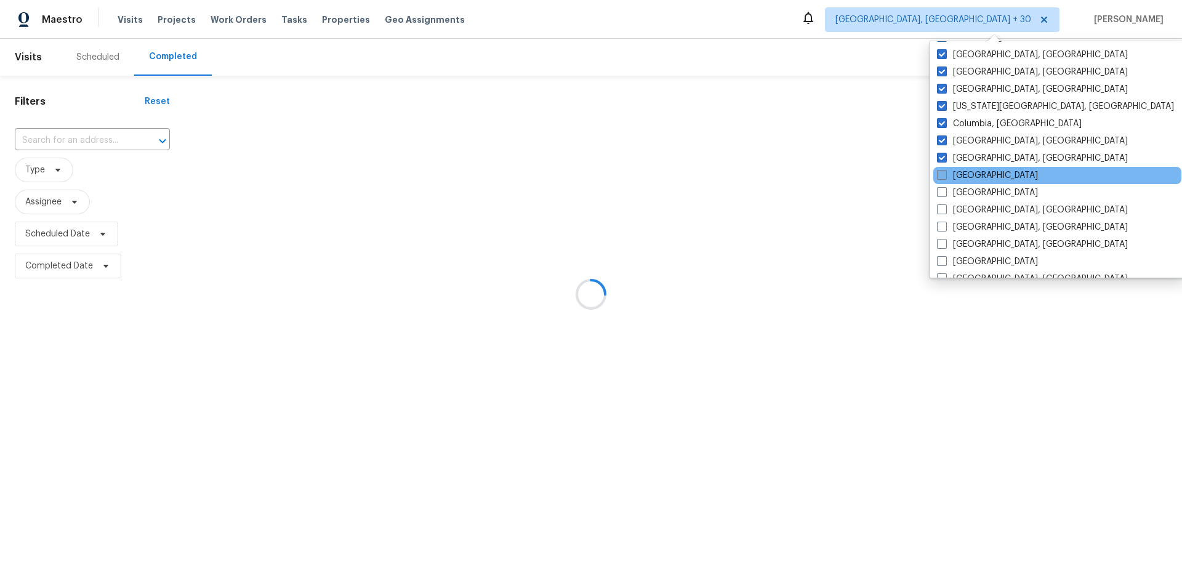
click at [953, 175] on label "[GEOGRAPHIC_DATA]" at bounding box center [987, 175] width 101 height 12
click at [945, 175] on input "[GEOGRAPHIC_DATA]" at bounding box center [941, 173] width 8 height 8
checkbox input "true"
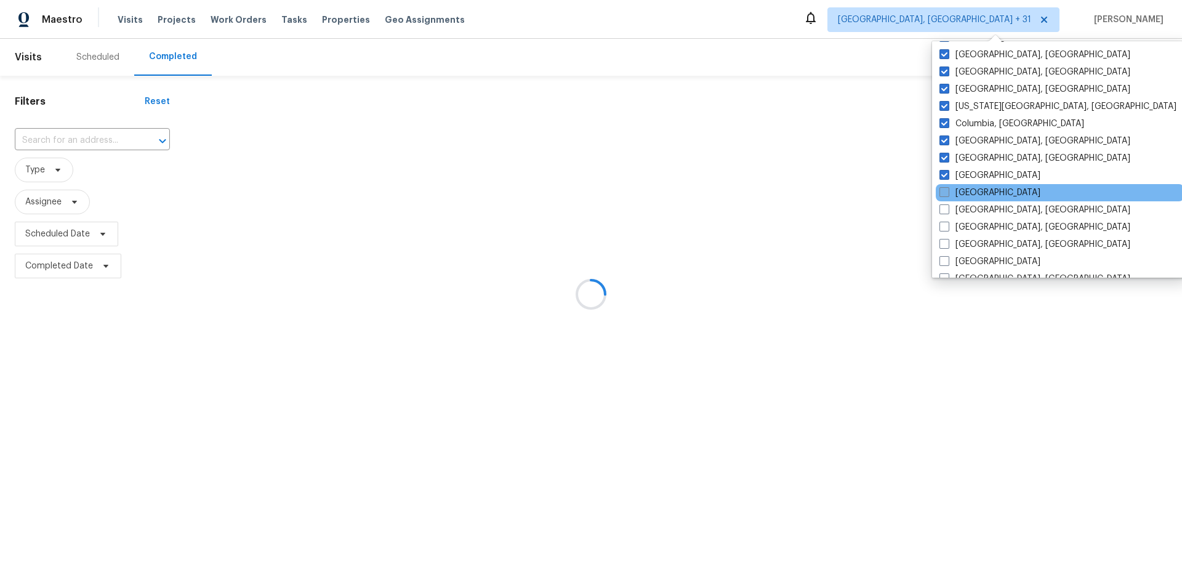
click at [960, 191] on label "[GEOGRAPHIC_DATA]" at bounding box center [989, 193] width 101 height 12
click at [947, 191] on input "[GEOGRAPHIC_DATA]" at bounding box center [943, 191] width 8 height 8
checkbox input "true"
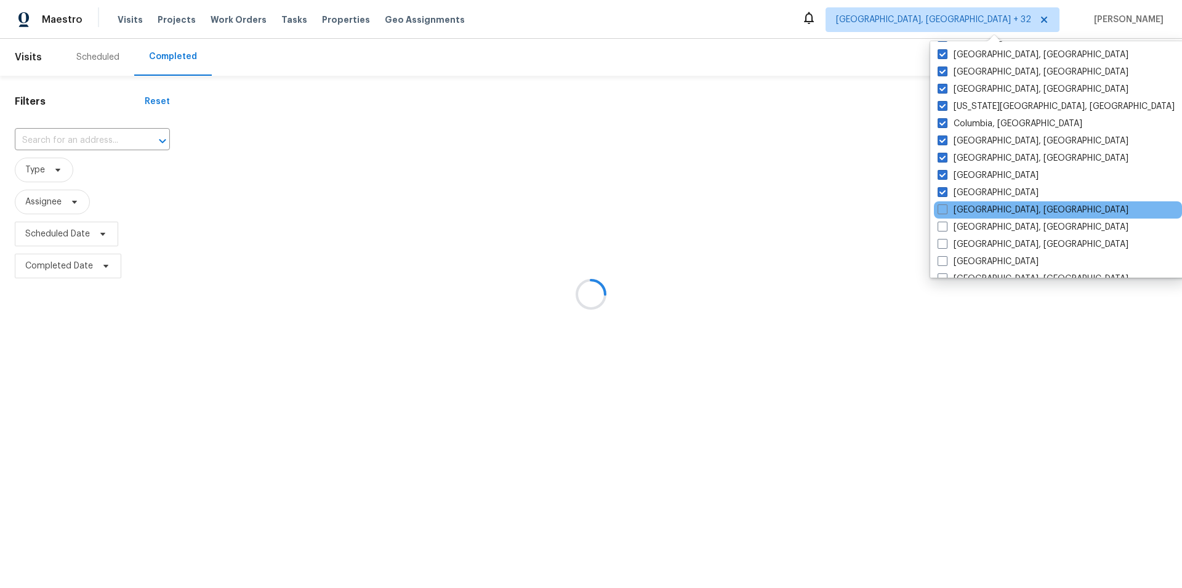
click at [965, 201] on div "[GEOGRAPHIC_DATA], [GEOGRAPHIC_DATA]" at bounding box center [1058, 209] width 248 height 17
click at [962, 207] on label "[GEOGRAPHIC_DATA], [GEOGRAPHIC_DATA]" at bounding box center [1033, 210] width 191 height 12
click at [946, 207] on input "[GEOGRAPHIC_DATA], [GEOGRAPHIC_DATA]" at bounding box center [942, 208] width 8 height 8
checkbox input "true"
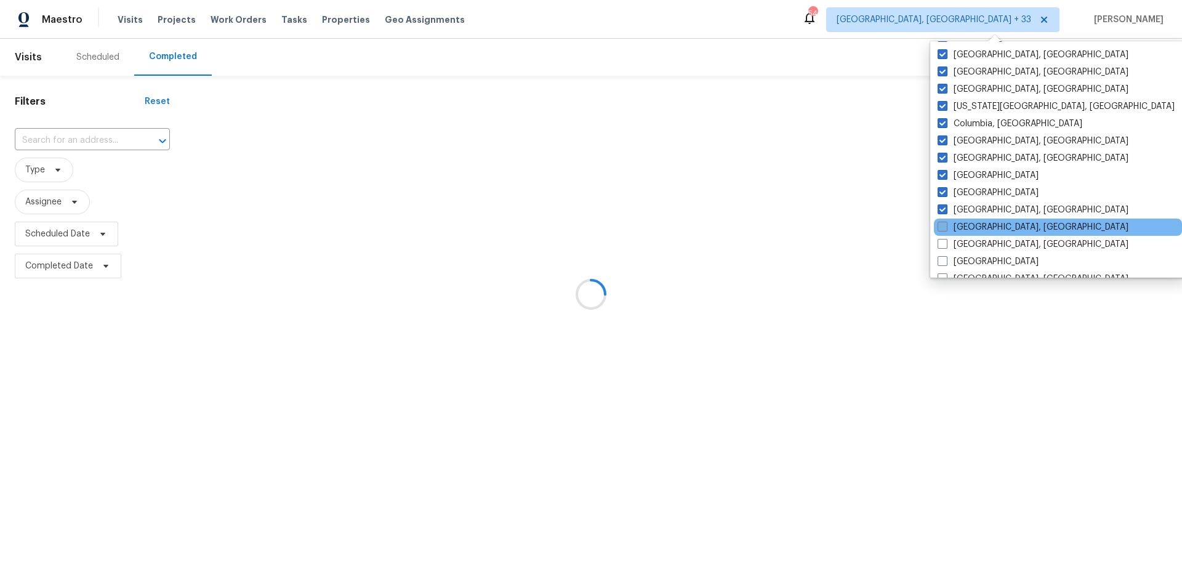
click at [961, 228] on label "[GEOGRAPHIC_DATA], [GEOGRAPHIC_DATA]" at bounding box center [1033, 227] width 191 height 12
click at [946, 228] on input "[GEOGRAPHIC_DATA], [GEOGRAPHIC_DATA]" at bounding box center [942, 225] width 8 height 8
checkbox input "true"
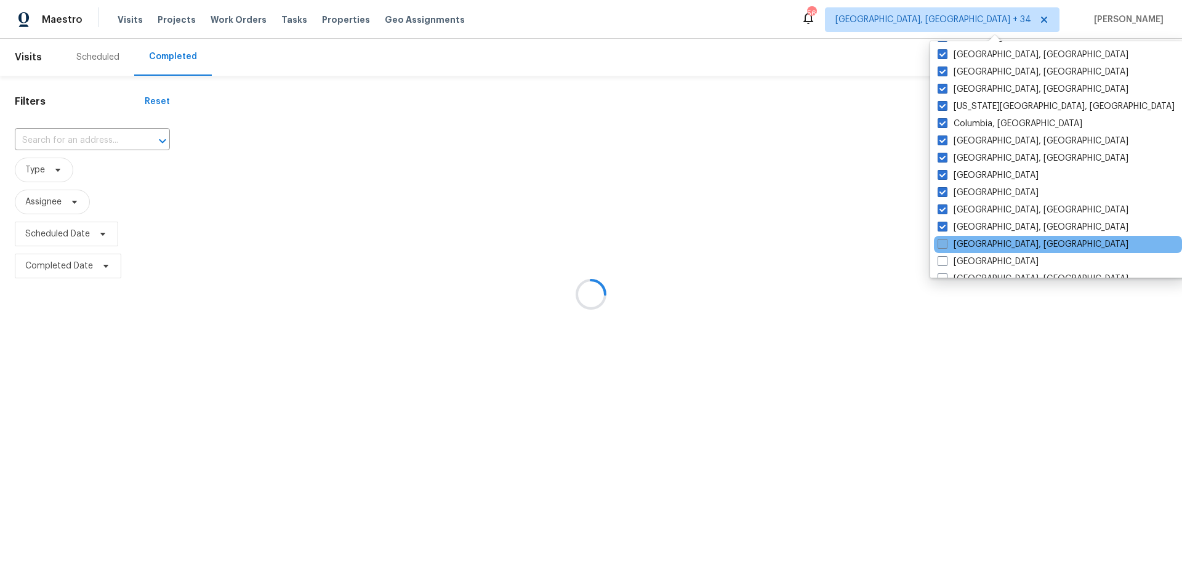
click at [962, 243] on label "[GEOGRAPHIC_DATA], [GEOGRAPHIC_DATA]" at bounding box center [1033, 244] width 191 height 12
click at [946, 243] on input "[GEOGRAPHIC_DATA], [GEOGRAPHIC_DATA]" at bounding box center [942, 242] width 8 height 8
checkbox input "true"
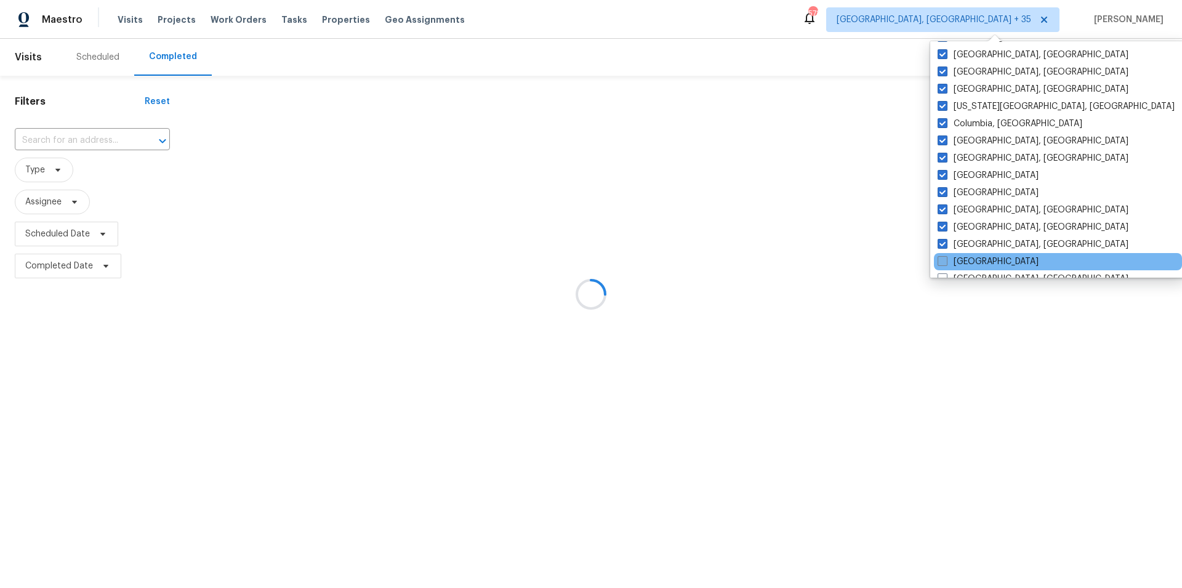
click at [958, 257] on label "[GEOGRAPHIC_DATA]" at bounding box center [988, 261] width 101 height 12
click at [946, 257] on input "[GEOGRAPHIC_DATA]" at bounding box center [942, 259] width 8 height 8
checkbox input "true"
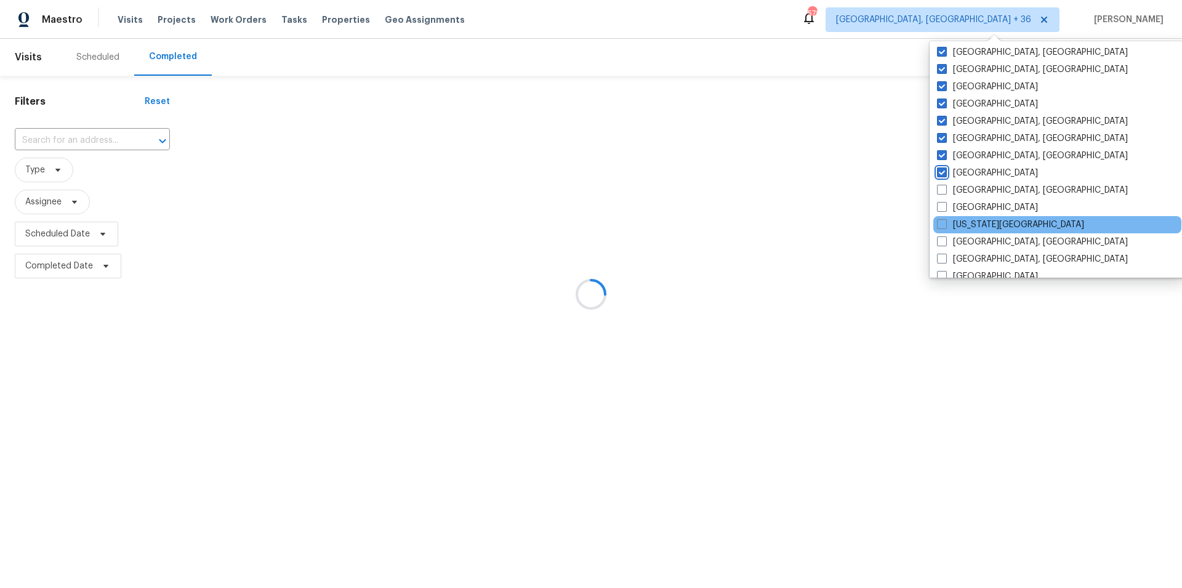
scroll to position [310, 0]
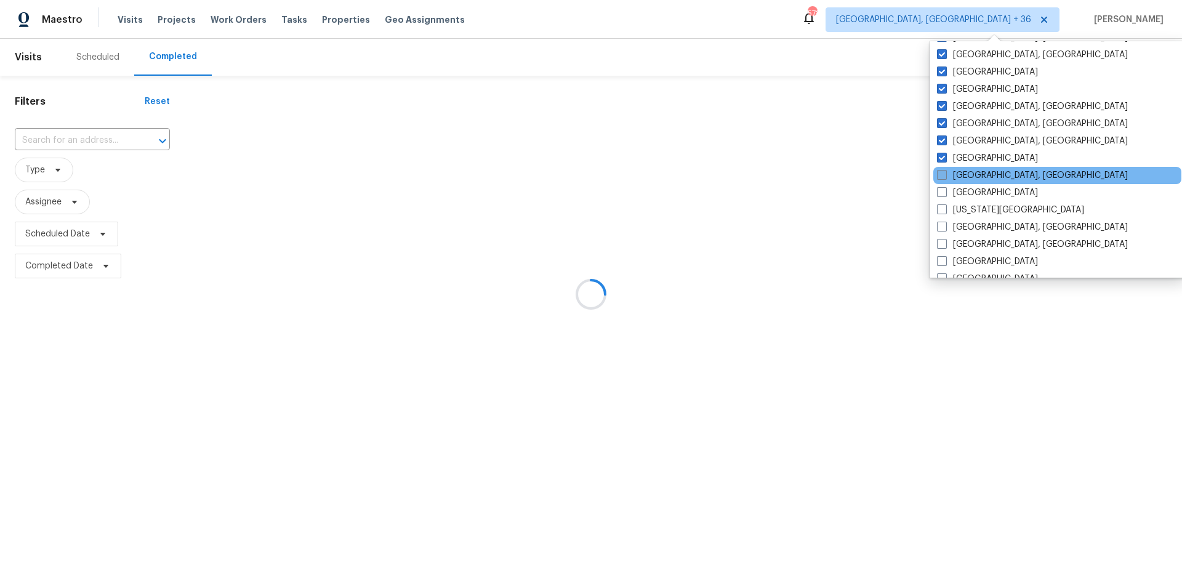
click at [968, 172] on label "[GEOGRAPHIC_DATA], [GEOGRAPHIC_DATA]" at bounding box center [1032, 175] width 191 height 12
click at [945, 172] on input "[GEOGRAPHIC_DATA], [GEOGRAPHIC_DATA]" at bounding box center [941, 173] width 8 height 8
checkbox input "true"
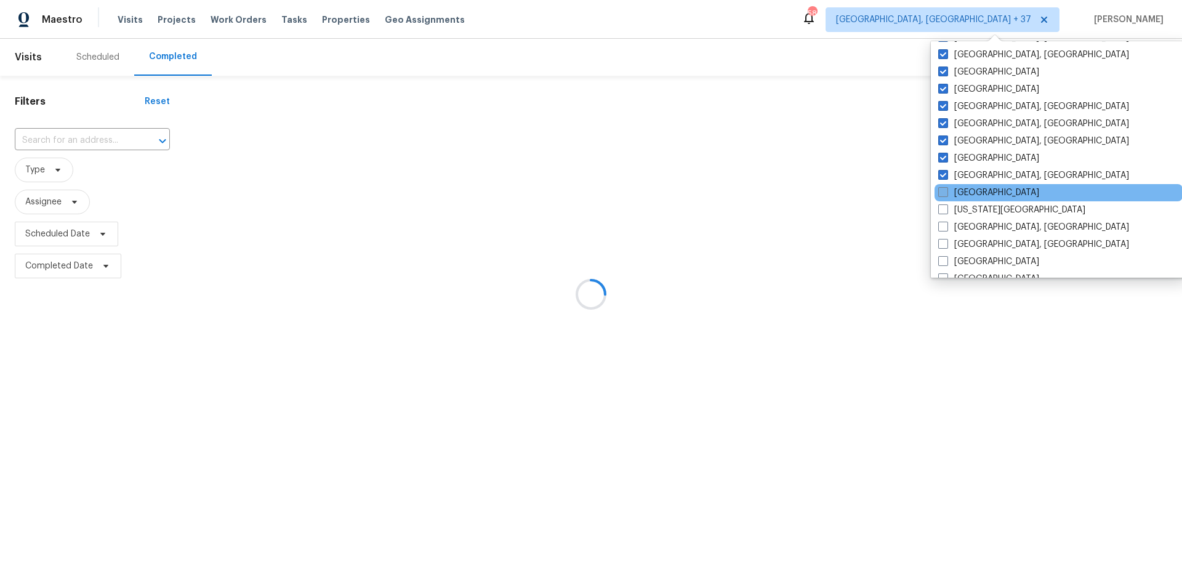
click at [965, 192] on label "[GEOGRAPHIC_DATA]" at bounding box center [988, 193] width 101 height 12
click at [946, 192] on input "[GEOGRAPHIC_DATA]" at bounding box center [942, 191] width 8 height 8
checkbox input "true"
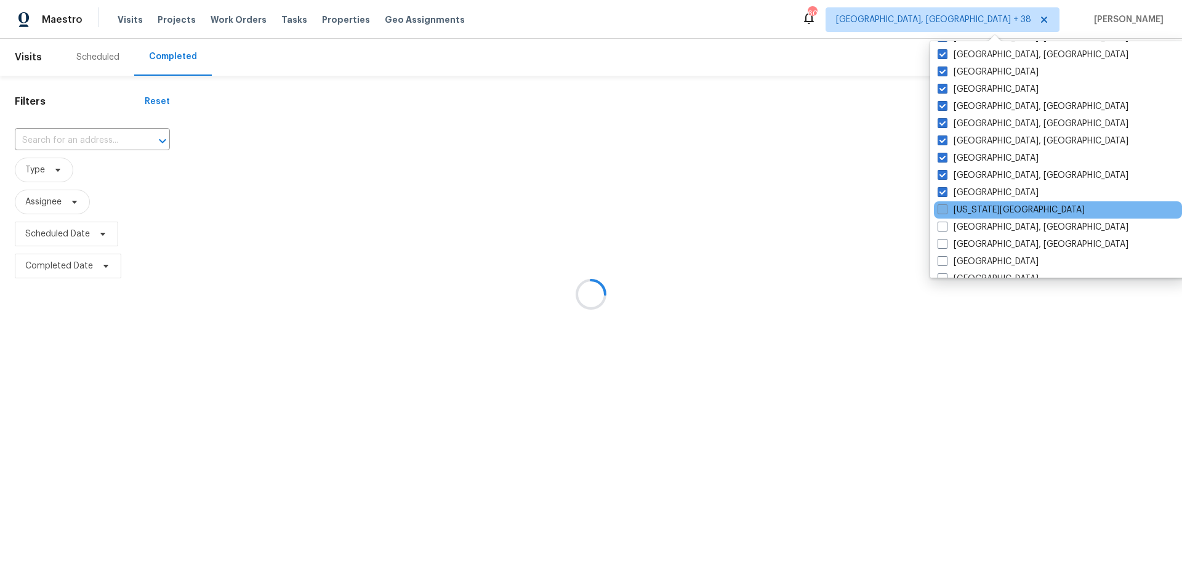
click at [967, 212] on label "[US_STATE][GEOGRAPHIC_DATA]" at bounding box center [1011, 210] width 147 height 12
click at [946, 212] on input "[US_STATE][GEOGRAPHIC_DATA]" at bounding box center [942, 208] width 8 height 8
checkbox input "true"
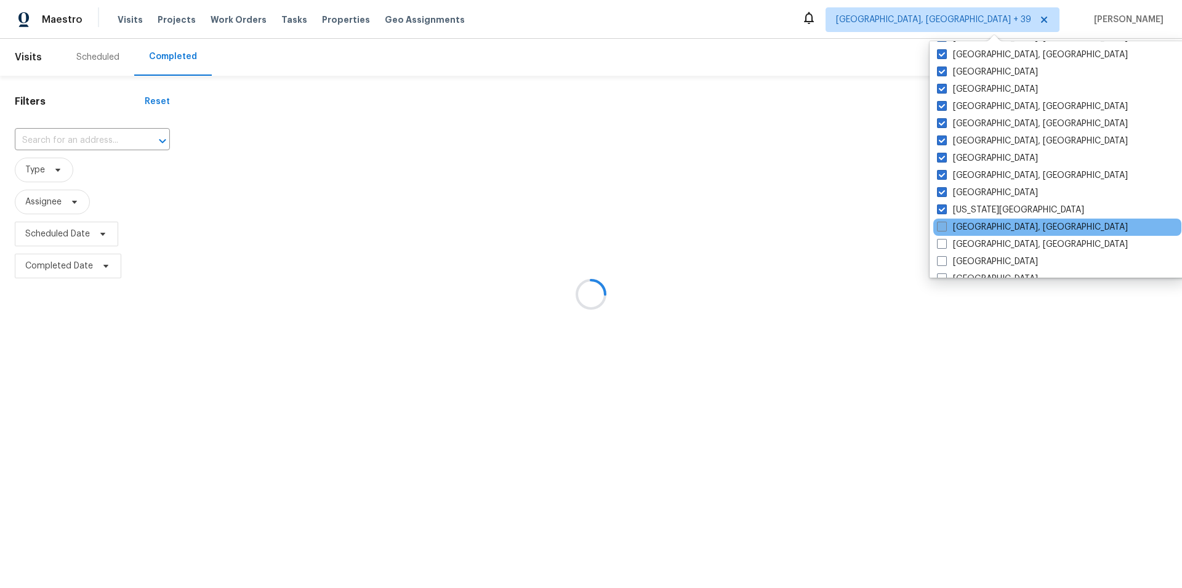
click at [970, 228] on label "[GEOGRAPHIC_DATA], [GEOGRAPHIC_DATA]" at bounding box center [1032, 227] width 191 height 12
click at [945, 228] on input "[GEOGRAPHIC_DATA], [GEOGRAPHIC_DATA]" at bounding box center [941, 225] width 8 height 8
checkbox input "true"
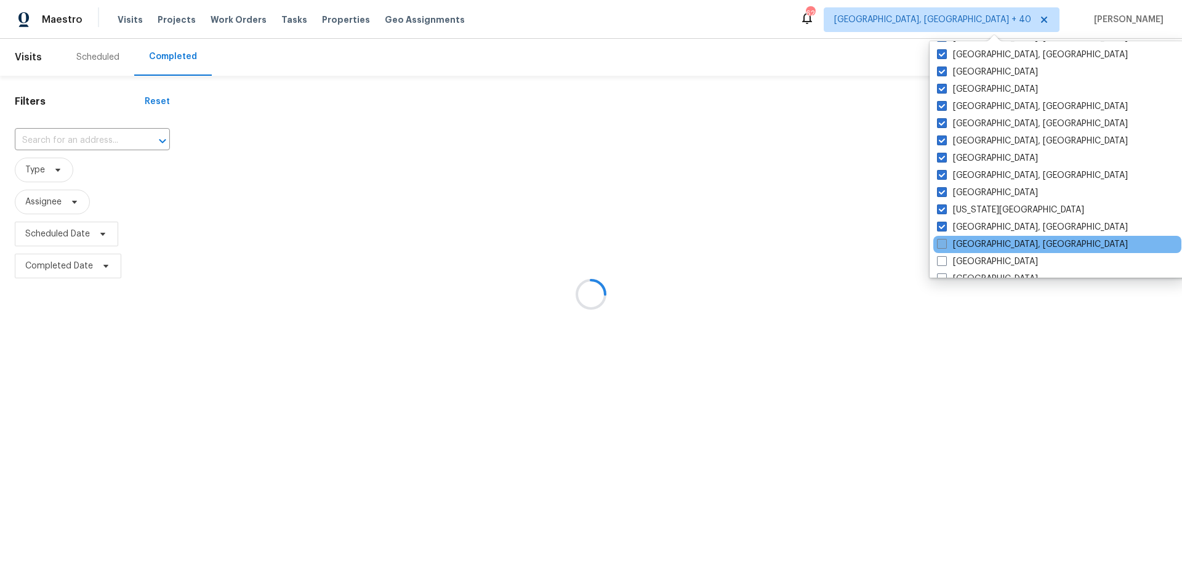
click at [962, 242] on label "[GEOGRAPHIC_DATA], [GEOGRAPHIC_DATA]" at bounding box center [1032, 244] width 191 height 12
click at [945, 242] on input "[GEOGRAPHIC_DATA], [GEOGRAPHIC_DATA]" at bounding box center [941, 242] width 8 height 8
checkbox input "true"
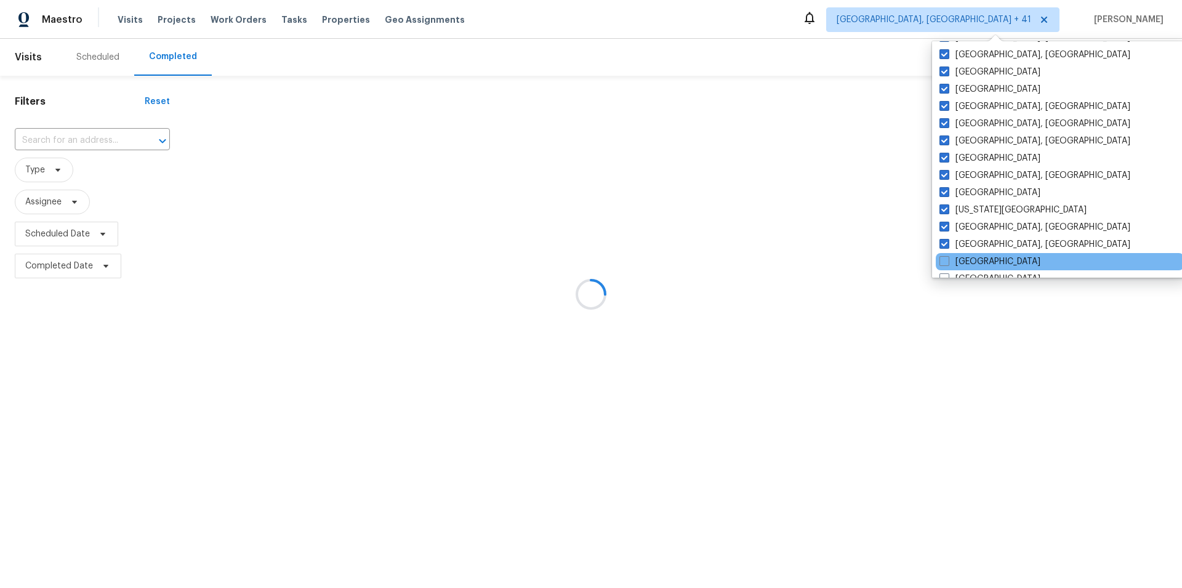
click at [967, 255] on div "[GEOGRAPHIC_DATA]" at bounding box center [1060, 261] width 248 height 17
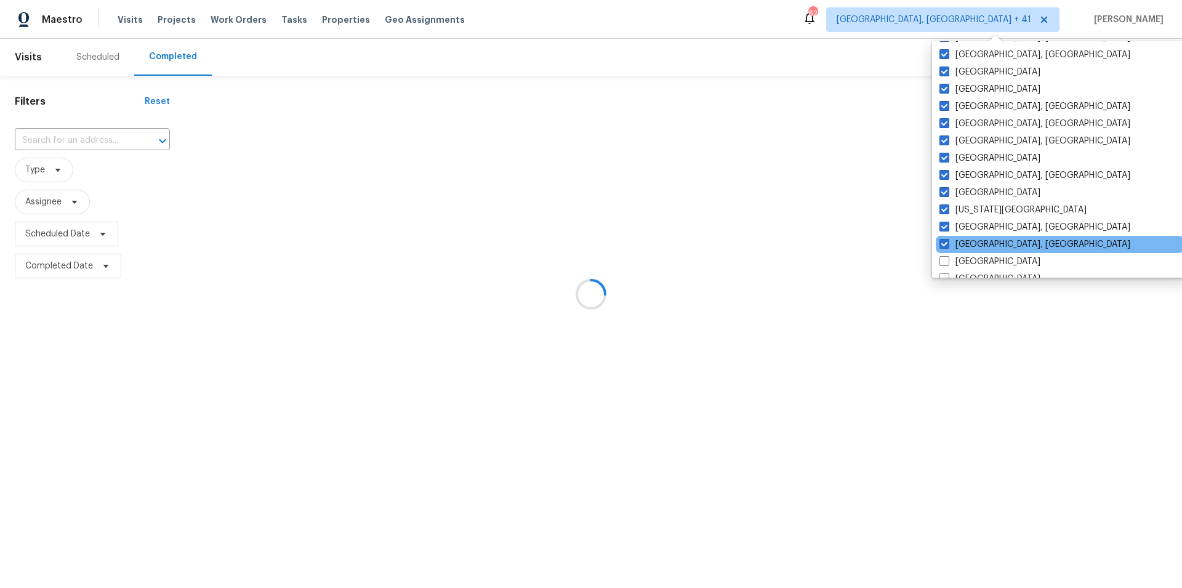
scroll to position [465, 0]
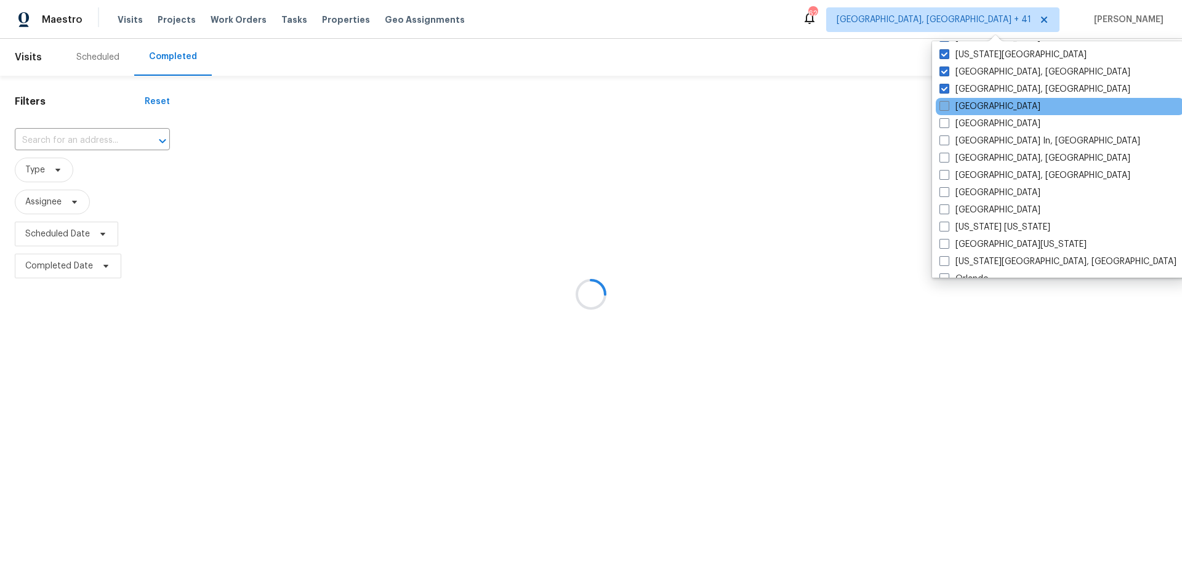
click at [966, 110] on label "[GEOGRAPHIC_DATA]" at bounding box center [989, 106] width 101 height 12
click at [947, 108] on input "[GEOGRAPHIC_DATA]" at bounding box center [943, 104] width 8 height 8
checkbox input "true"
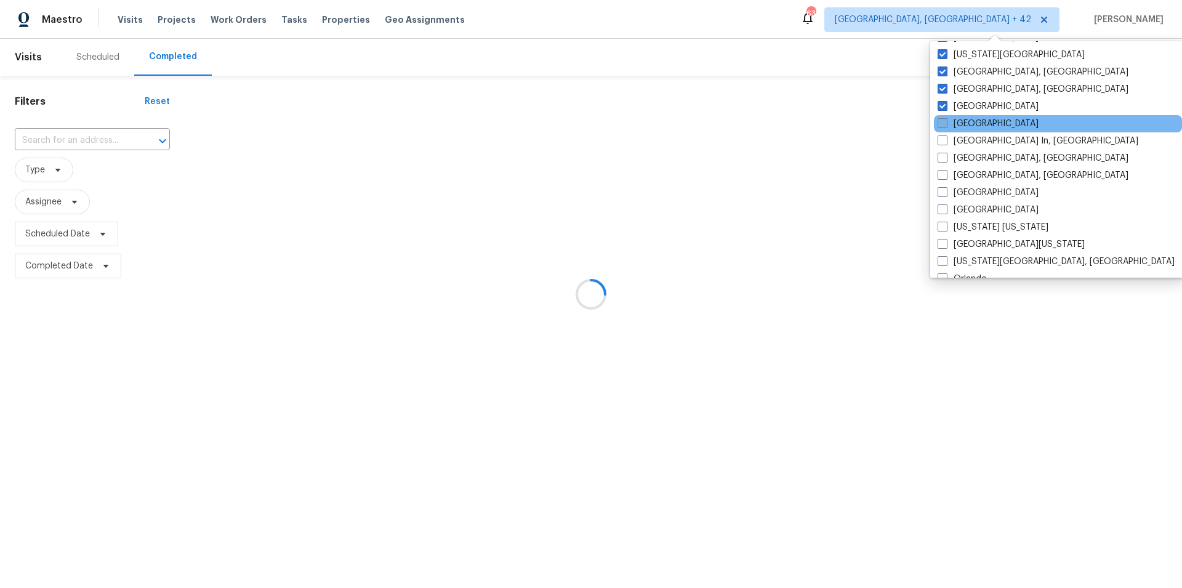
click at [970, 119] on label "[GEOGRAPHIC_DATA]" at bounding box center [988, 124] width 101 height 12
click at [946, 119] on input "[GEOGRAPHIC_DATA]" at bounding box center [942, 122] width 8 height 8
checkbox input "true"
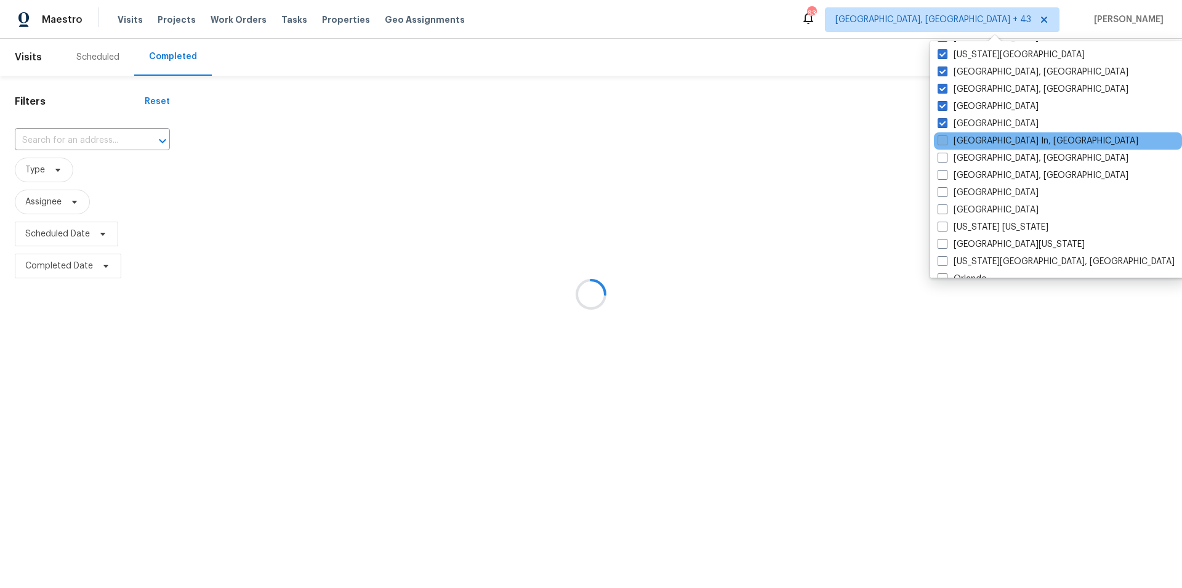
click at [975, 142] on label "[GEOGRAPHIC_DATA] In, [GEOGRAPHIC_DATA]" at bounding box center [1038, 141] width 201 height 12
click at [946, 142] on input "[GEOGRAPHIC_DATA] In, [GEOGRAPHIC_DATA]" at bounding box center [942, 139] width 8 height 8
checkbox input "true"
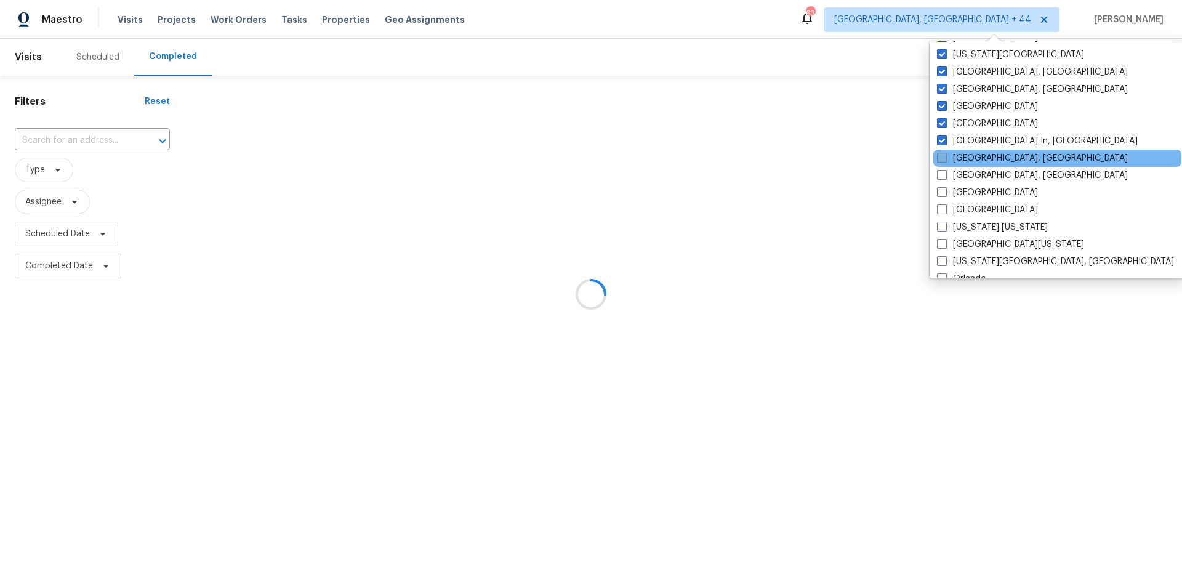
click at [968, 160] on label "[GEOGRAPHIC_DATA], [GEOGRAPHIC_DATA]" at bounding box center [1032, 158] width 191 height 12
click at [945, 160] on input "[GEOGRAPHIC_DATA], [GEOGRAPHIC_DATA]" at bounding box center [941, 156] width 8 height 8
checkbox input "true"
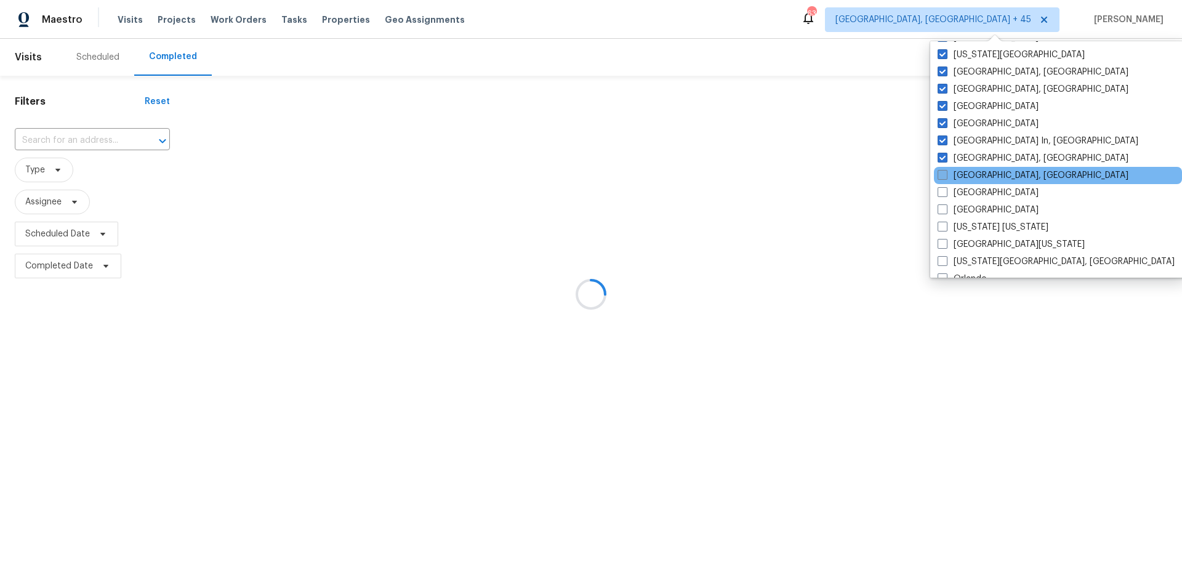
click at [960, 172] on label "[GEOGRAPHIC_DATA], [GEOGRAPHIC_DATA]" at bounding box center [1033, 175] width 191 height 12
click at [946, 172] on input "[GEOGRAPHIC_DATA], [GEOGRAPHIC_DATA]" at bounding box center [942, 173] width 8 height 8
checkbox input "true"
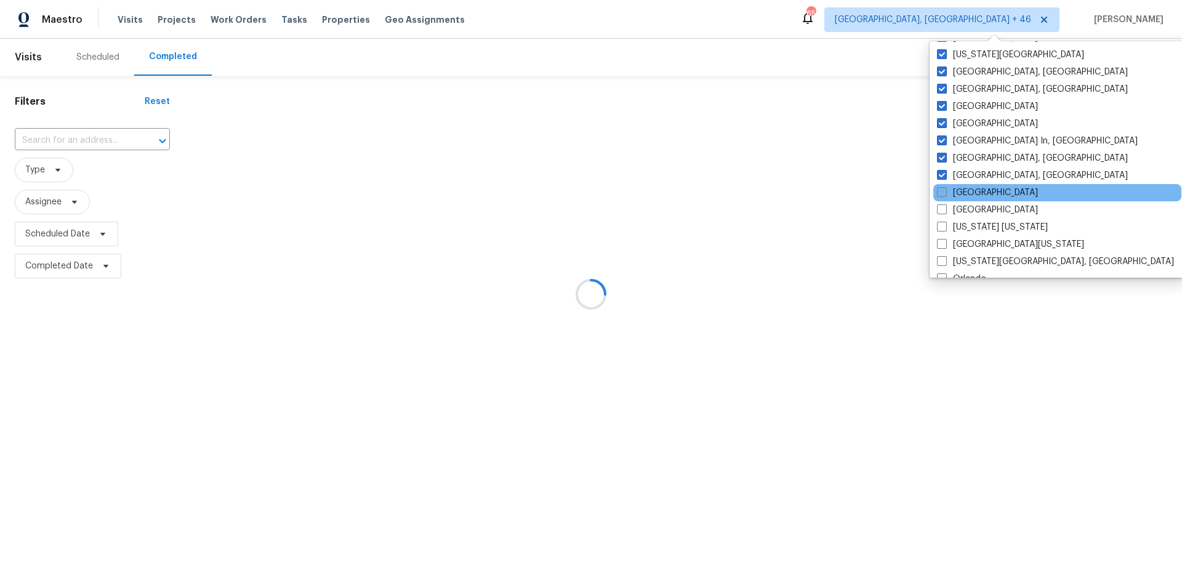
click at [973, 191] on label "[GEOGRAPHIC_DATA]" at bounding box center [987, 193] width 101 height 12
click at [945, 191] on input "[GEOGRAPHIC_DATA]" at bounding box center [941, 191] width 8 height 8
checkbox input "true"
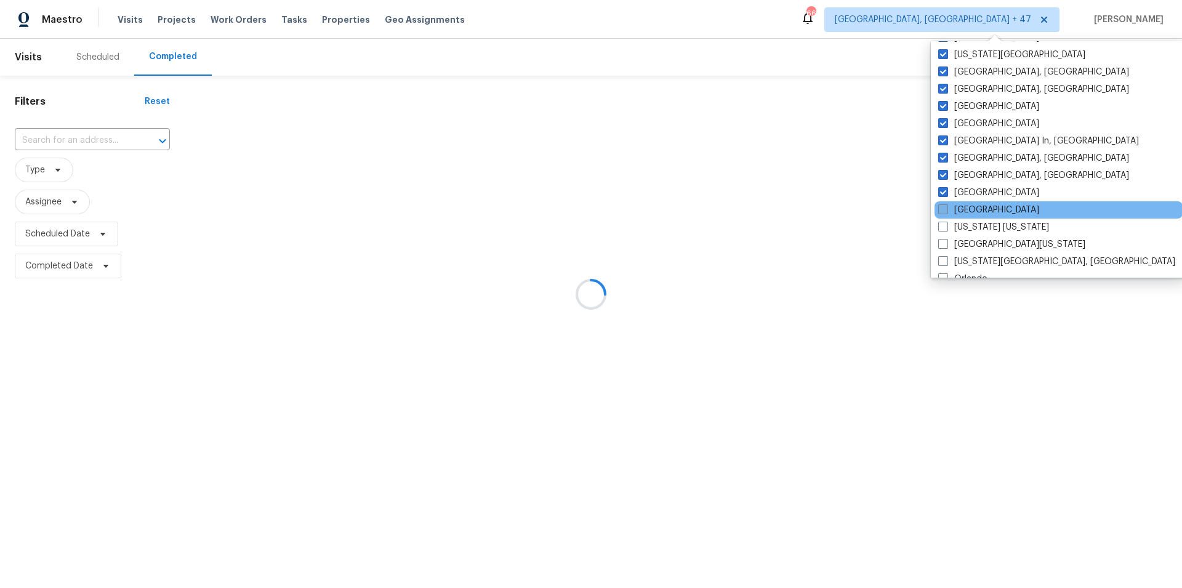
click at [963, 208] on label "[GEOGRAPHIC_DATA]" at bounding box center [988, 210] width 101 height 12
click at [946, 208] on input "[GEOGRAPHIC_DATA]" at bounding box center [942, 208] width 8 height 8
checkbox input "true"
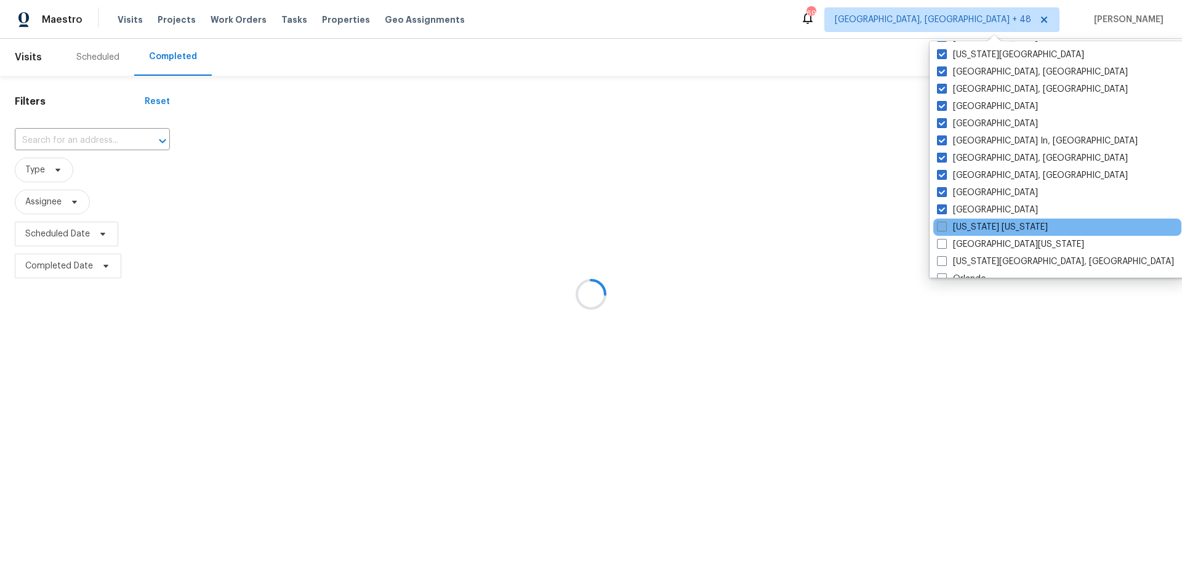
click at [966, 224] on label "[US_STATE] [US_STATE]" at bounding box center [992, 227] width 111 height 12
click at [945, 224] on input "[US_STATE] [US_STATE]" at bounding box center [941, 225] width 8 height 8
checkbox input "true"
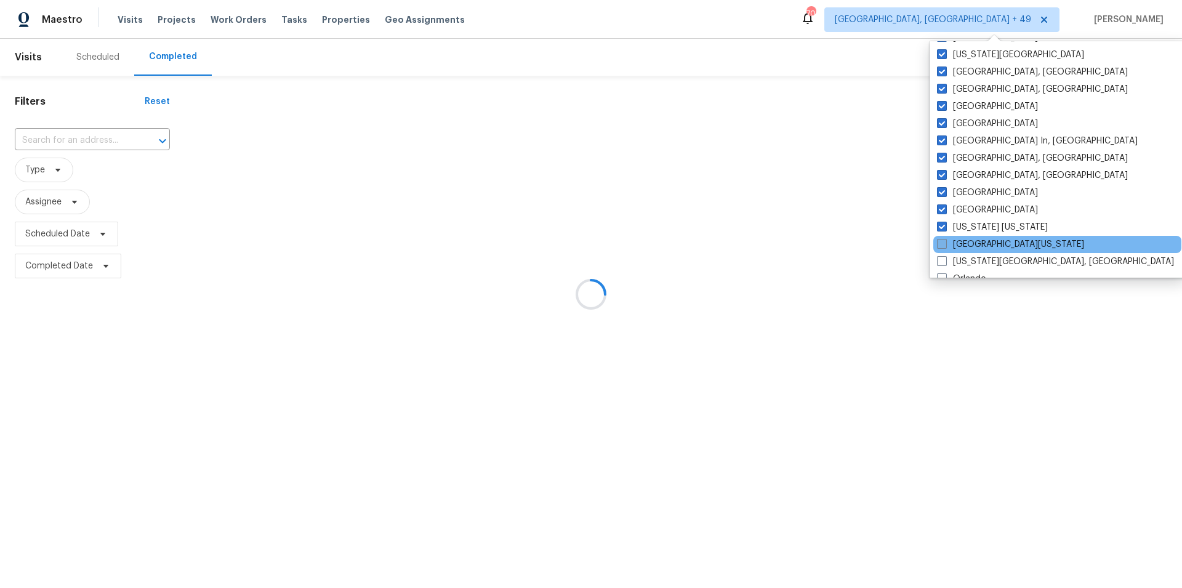
click at [960, 241] on label "[GEOGRAPHIC_DATA][US_STATE]" at bounding box center [1010, 244] width 147 height 12
click at [945, 241] on input "[GEOGRAPHIC_DATA][US_STATE]" at bounding box center [941, 242] width 8 height 8
checkbox input "true"
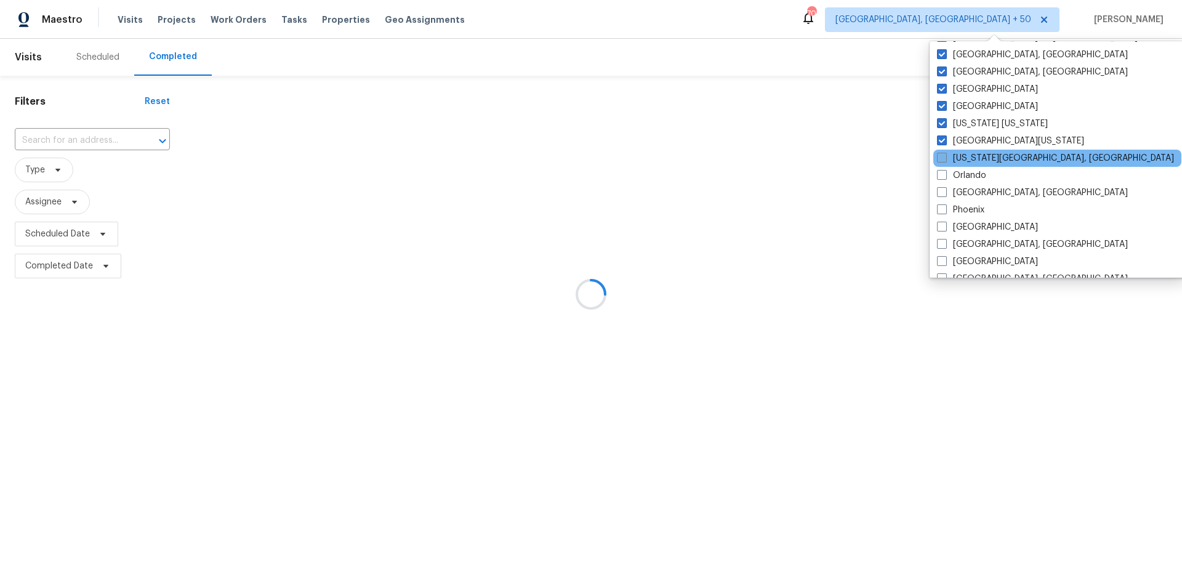
click at [972, 163] on label "[US_STATE][GEOGRAPHIC_DATA], [GEOGRAPHIC_DATA]" at bounding box center [1055, 158] width 237 height 12
click at [945, 160] on input "[US_STATE][GEOGRAPHIC_DATA], [GEOGRAPHIC_DATA]" at bounding box center [941, 156] width 8 height 8
checkbox input "true"
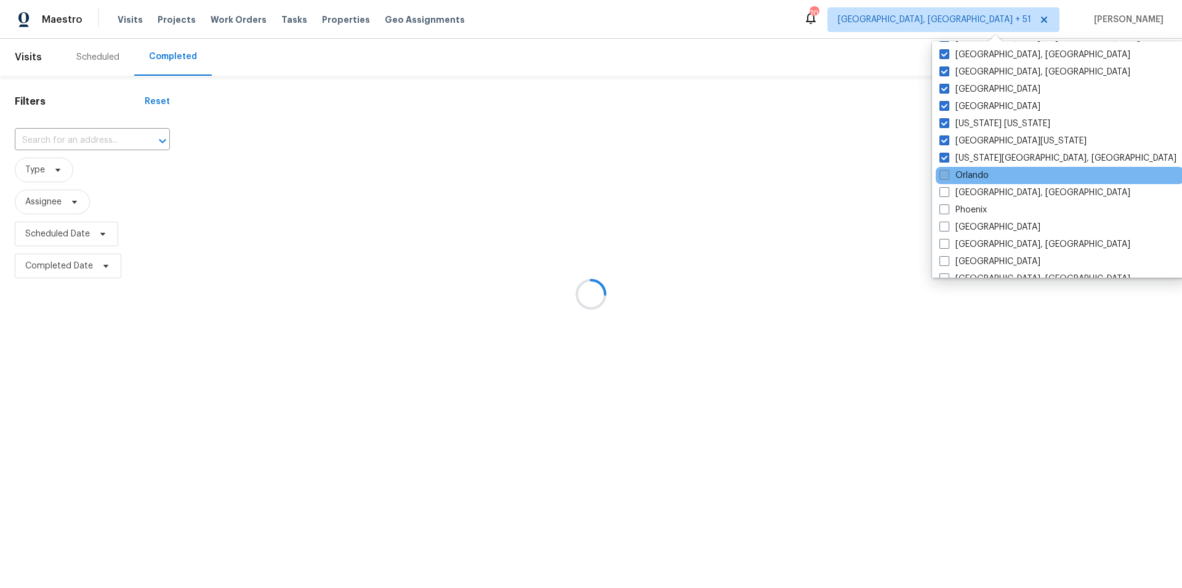
click at [963, 174] on label "Orlando" at bounding box center [963, 175] width 49 height 12
click at [947, 174] on input "Orlando" at bounding box center [943, 173] width 8 height 8
checkbox input "true"
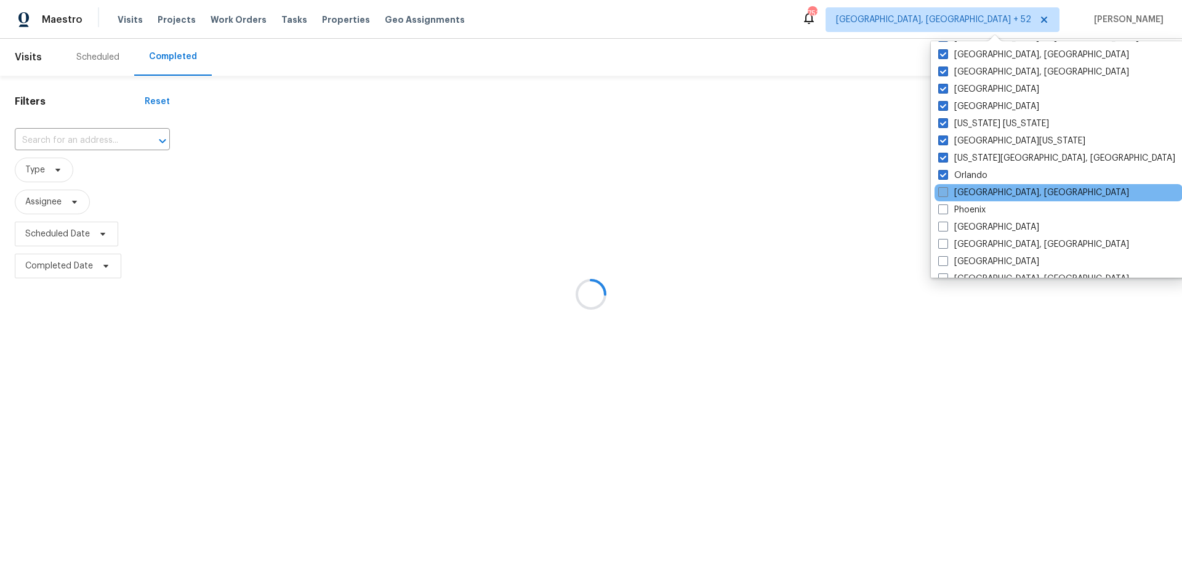
click at [968, 190] on label "[GEOGRAPHIC_DATA], [GEOGRAPHIC_DATA]" at bounding box center [1033, 193] width 191 height 12
click at [946, 190] on input "[GEOGRAPHIC_DATA], [GEOGRAPHIC_DATA]" at bounding box center [942, 191] width 8 height 8
checkbox input "true"
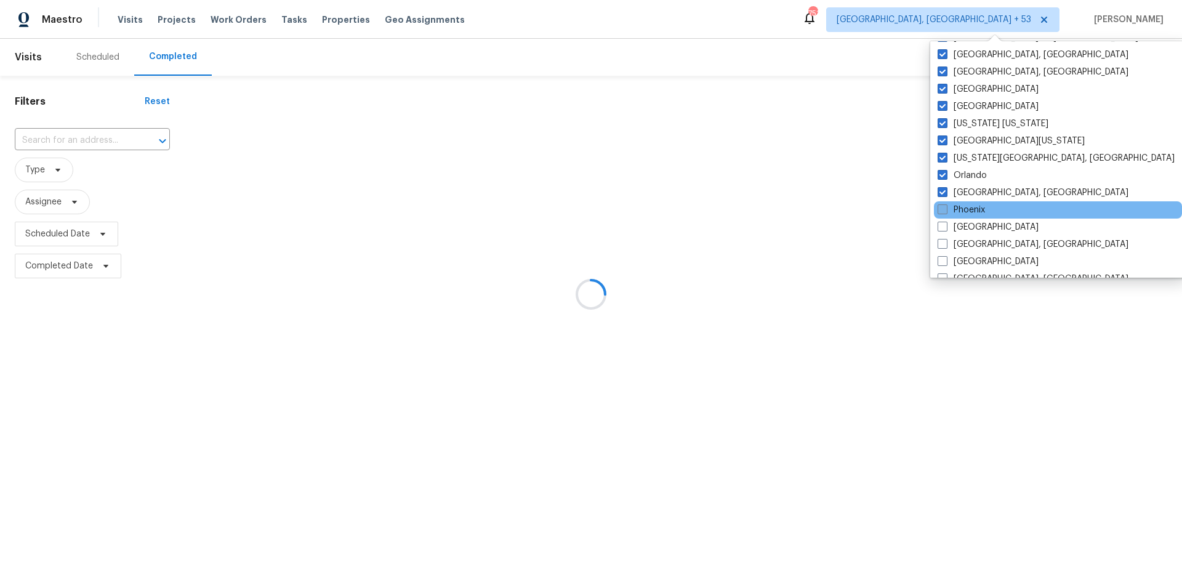
click at [965, 211] on label "Phoenix" at bounding box center [961, 210] width 47 height 12
click at [946, 211] on input "Phoenix" at bounding box center [942, 208] width 8 height 8
checkbox input "true"
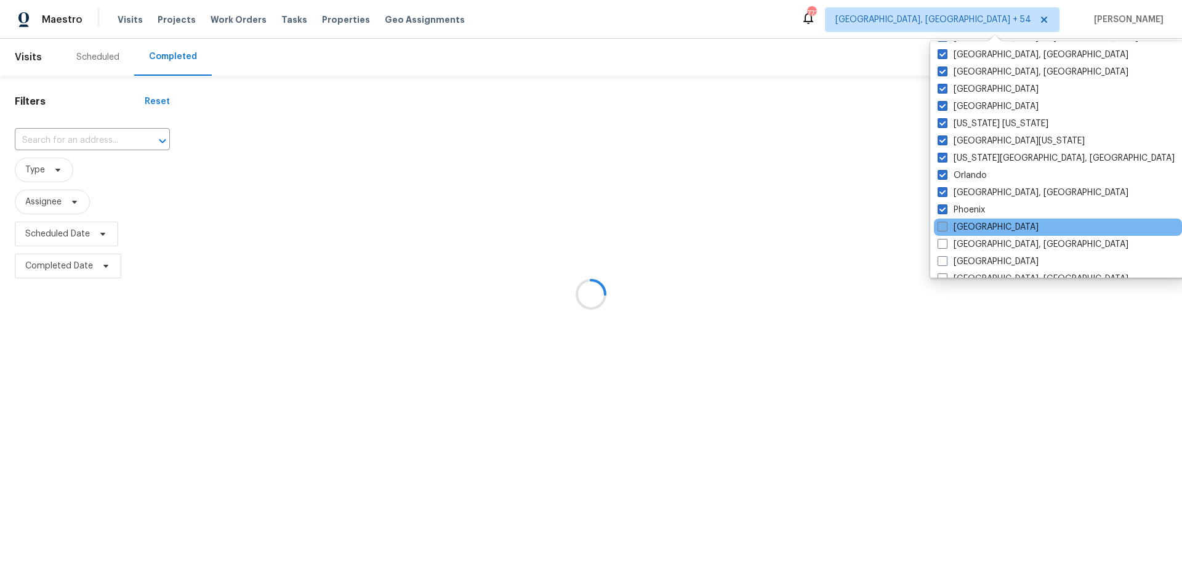
click at [959, 222] on label "[GEOGRAPHIC_DATA]" at bounding box center [988, 227] width 101 height 12
click at [946, 222] on input "[GEOGRAPHIC_DATA]" at bounding box center [942, 225] width 8 height 8
checkbox input "true"
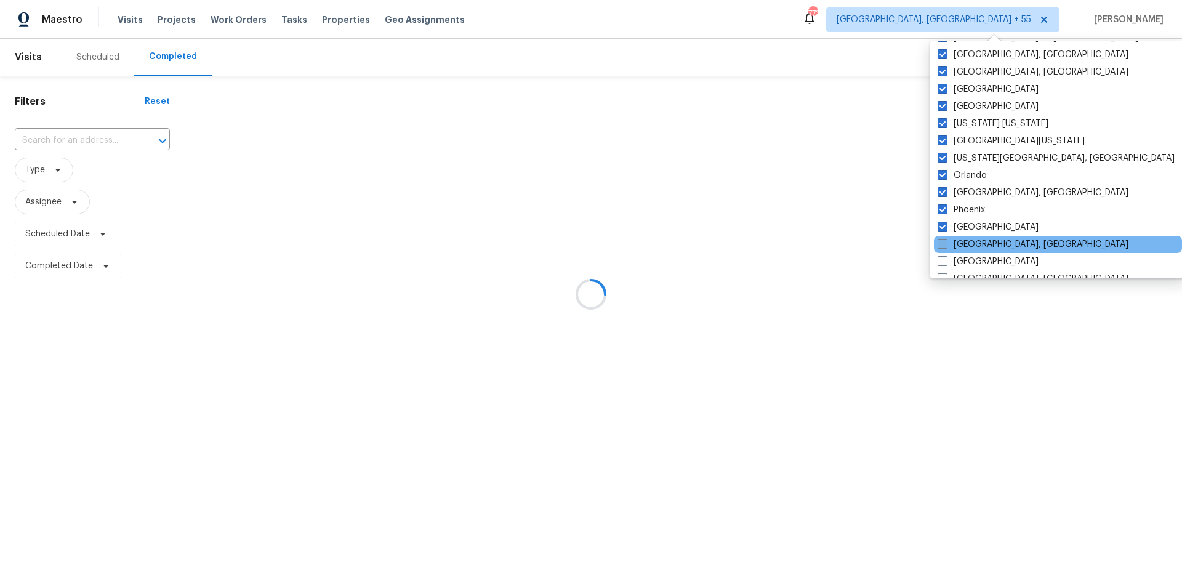
click at [964, 240] on label "[GEOGRAPHIC_DATA], [GEOGRAPHIC_DATA]" at bounding box center [1033, 244] width 191 height 12
click at [946, 240] on input "[GEOGRAPHIC_DATA], [GEOGRAPHIC_DATA]" at bounding box center [942, 242] width 8 height 8
checkbox input "true"
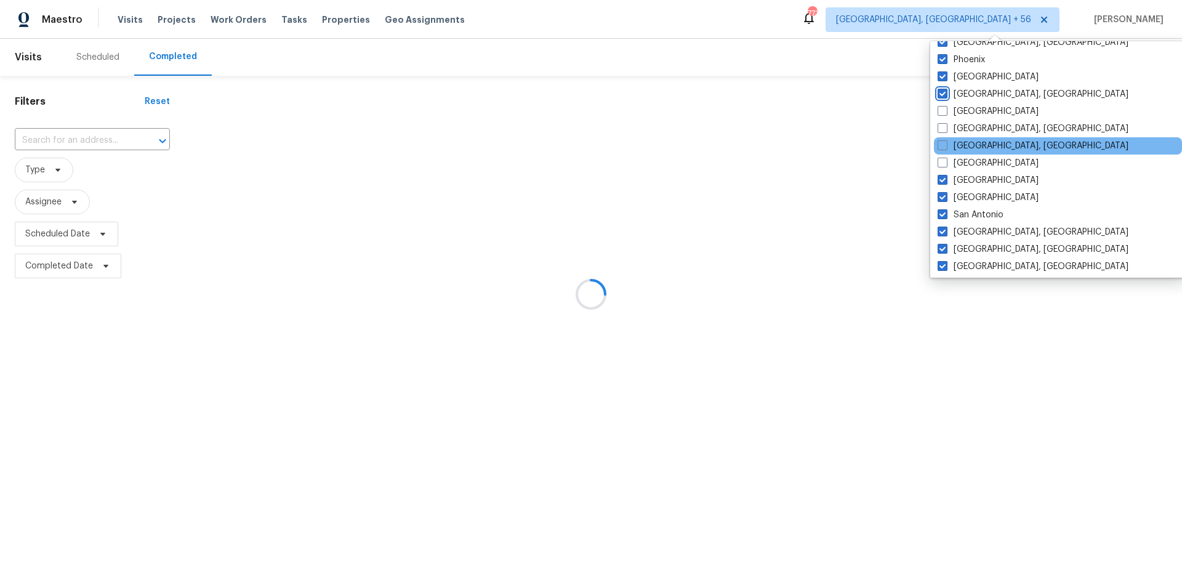
scroll to position [724, 0]
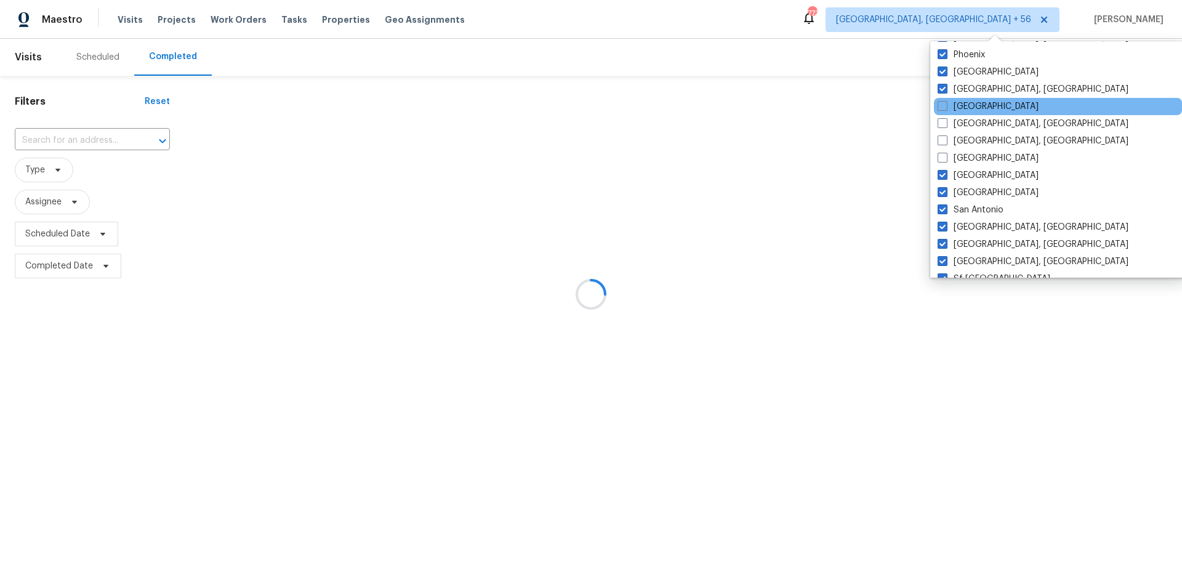
click at [979, 111] on label "[GEOGRAPHIC_DATA]" at bounding box center [988, 106] width 101 height 12
click at [946, 108] on input "[GEOGRAPHIC_DATA]" at bounding box center [942, 104] width 8 height 8
checkbox input "true"
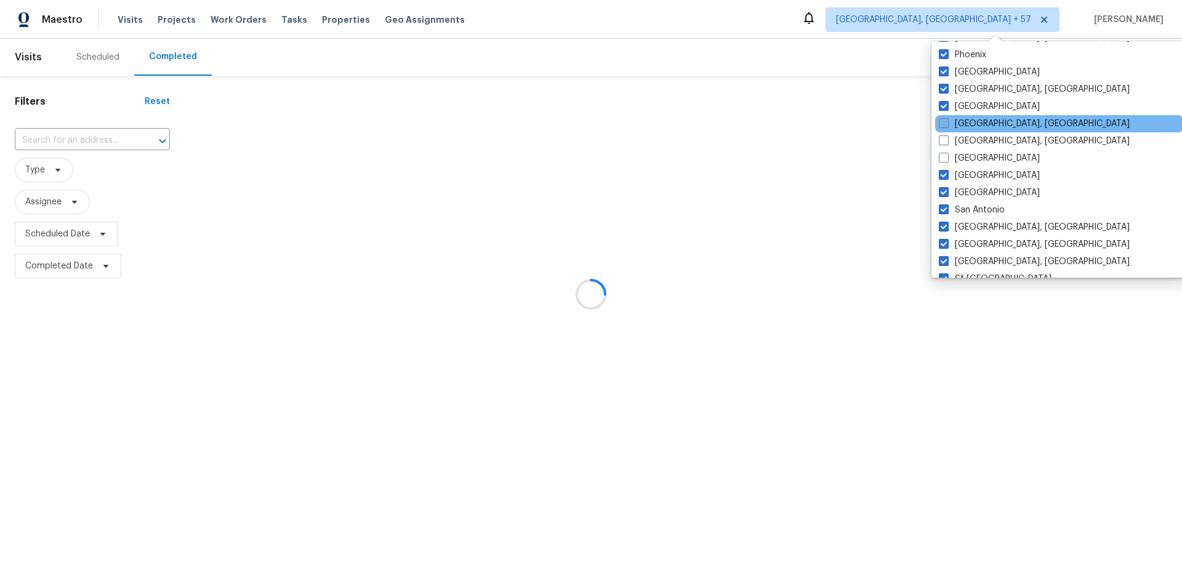
click at [982, 127] on label "[GEOGRAPHIC_DATA], [GEOGRAPHIC_DATA]" at bounding box center [1034, 124] width 191 height 12
click at [947, 126] on input "[GEOGRAPHIC_DATA], [GEOGRAPHIC_DATA]" at bounding box center [943, 122] width 8 height 8
checkbox input "true"
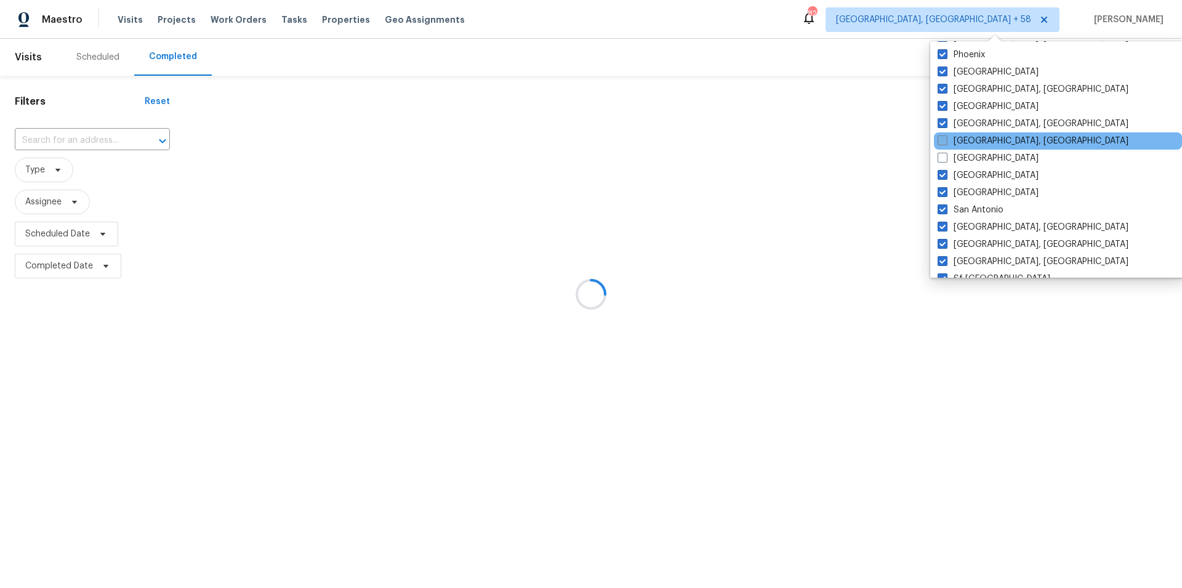
click at [979, 140] on label "[GEOGRAPHIC_DATA], [GEOGRAPHIC_DATA]" at bounding box center [1033, 141] width 191 height 12
click at [946, 140] on input "[GEOGRAPHIC_DATA], [GEOGRAPHIC_DATA]" at bounding box center [942, 139] width 8 height 8
checkbox input "true"
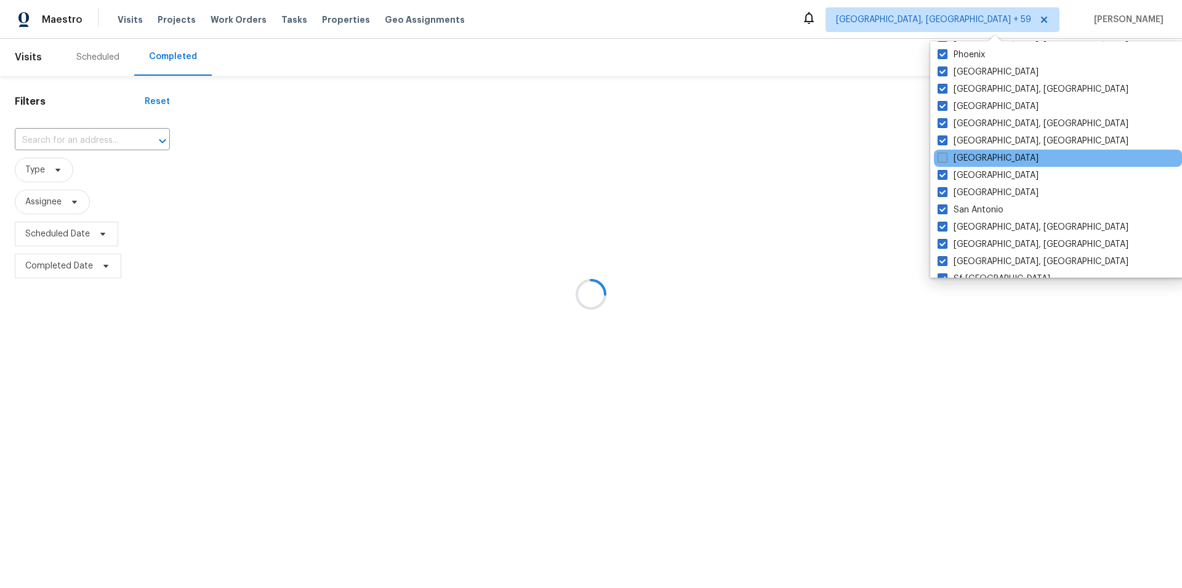
click at [974, 155] on label "[GEOGRAPHIC_DATA]" at bounding box center [988, 158] width 101 height 12
click at [946, 155] on input "[GEOGRAPHIC_DATA]" at bounding box center [942, 156] width 8 height 8
checkbox input "true"
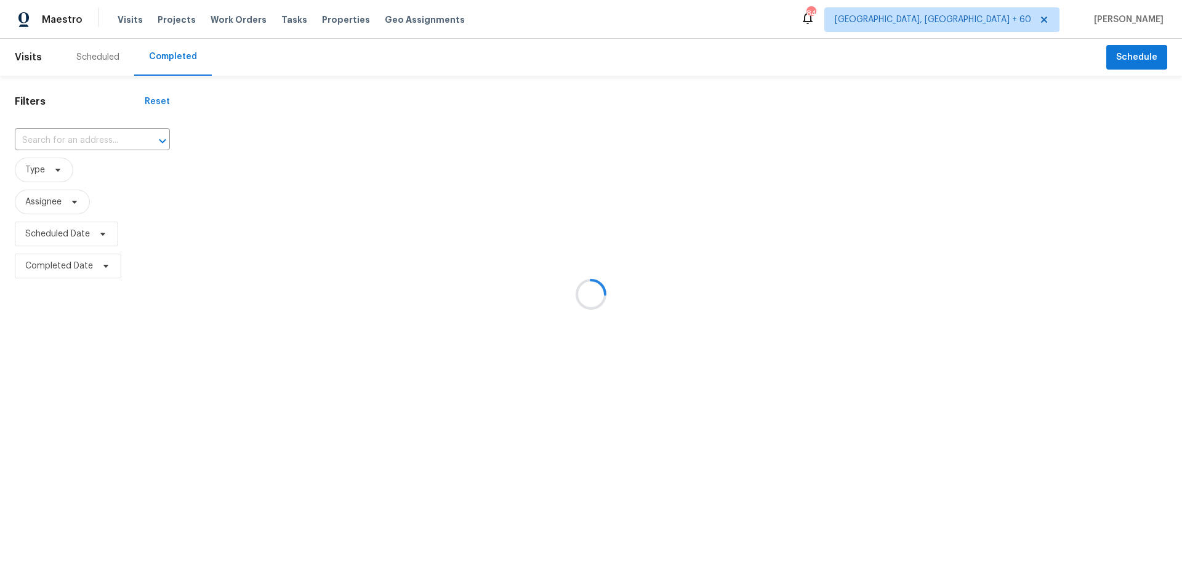
click at [789, 133] on div at bounding box center [591, 294] width 1182 height 588
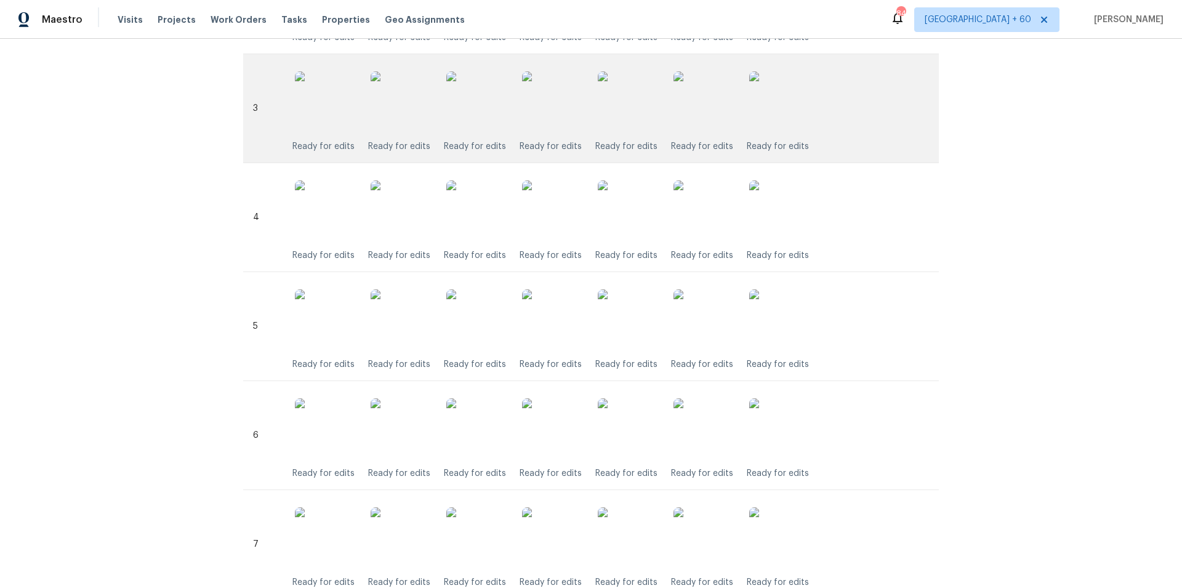
scroll to position [825, 0]
